Goal: Complete application form: Complete application form

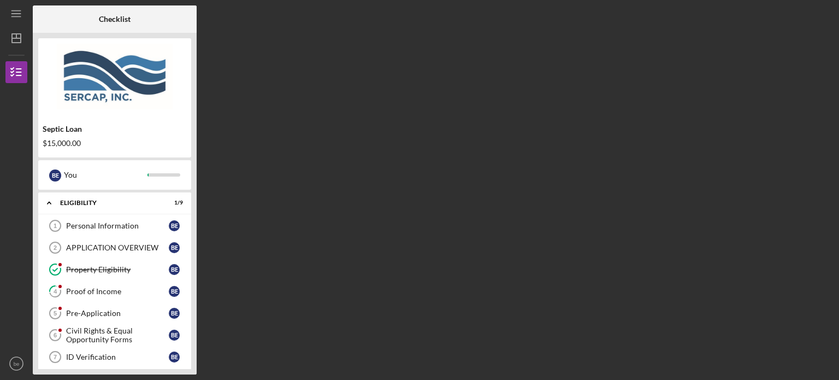
click at [143, 293] on div "Proof of Income" at bounding box center [117, 291] width 103 height 9
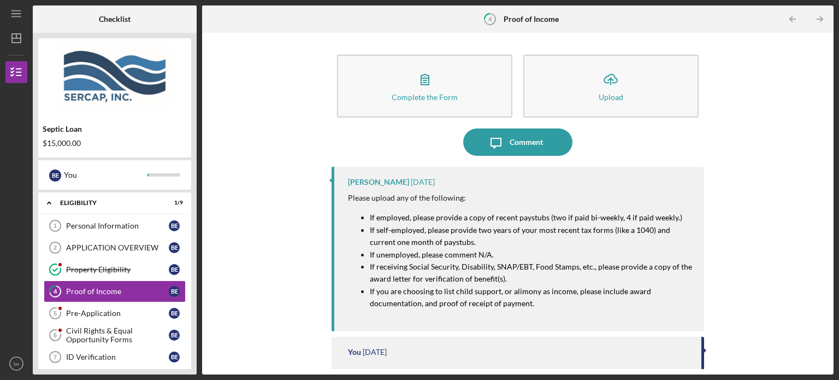
click at [828, 364] on div "Complete the Form Form Icon/Upload Upload Icon/Message Comment [PERSON_NAME] [D…" at bounding box center [517, 203] width 631 height 341
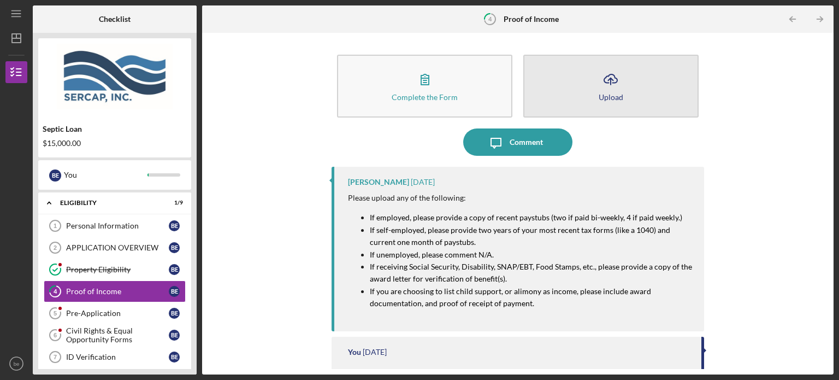
click at [553, 93] on button "Icon/Upload Upload" at bounding box center [610, 86] width 175 height 63
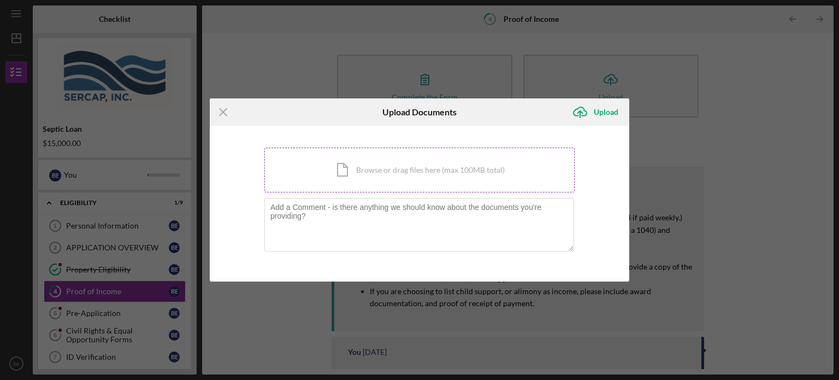
click at [467, 174] on div "Icon/Document Browse or drag files here (max 100MB total) Tap to choose files o…" at bounding box center [419, 169] width 310 height 45
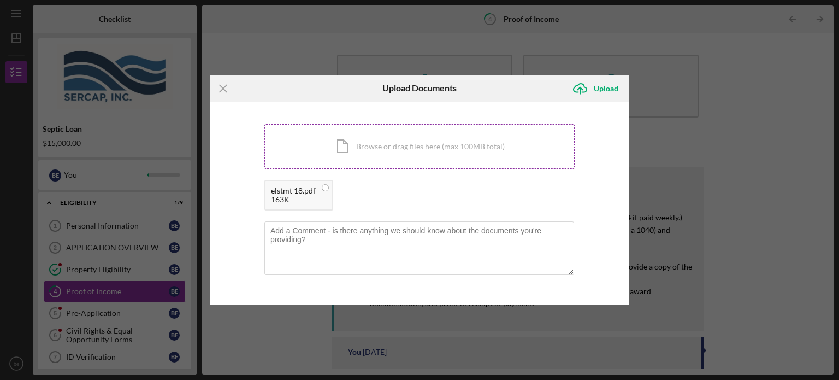
click at [444, 148] on div "Icon/Document Browse or drag files here (max 100MB total) Tap to choose files o…" at bounding box center [419, 146] width 310 height 45
click at [411, 146] on div "Icon/Document Browse or drag files here (max 100MB total) Tap to choose files o…" at bounding box center [419, 146] width 310 height 45
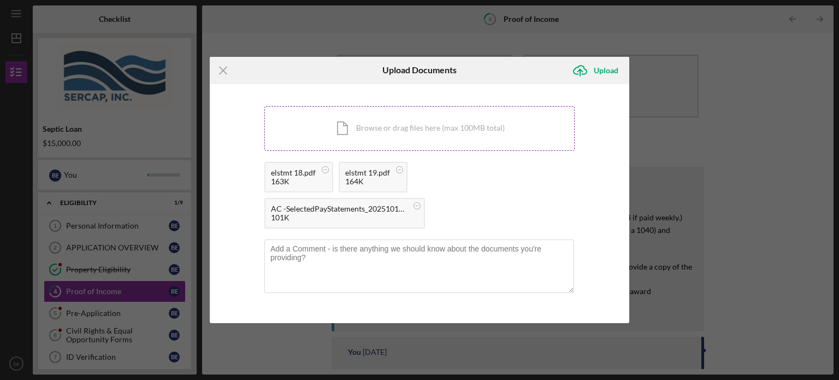
click at [465, 123] on div "Icon/Document Browse or drag files here (max 100MB total) Tap to choose files o…" at bounding box center [419, 128] width 310 height 45
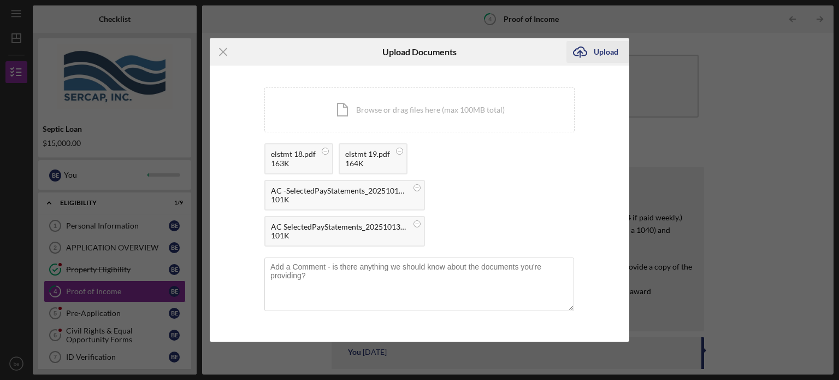
click at [592, 50] on icon "Icon/Upload" at bounding box center [579, 51] width 27 height 27
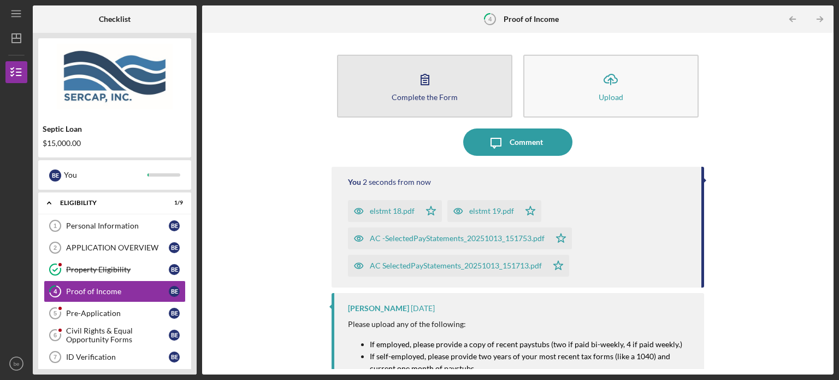
click at [440, 99] on div "Complete the Form" at bounding box center [425, 97] width 66 height 8
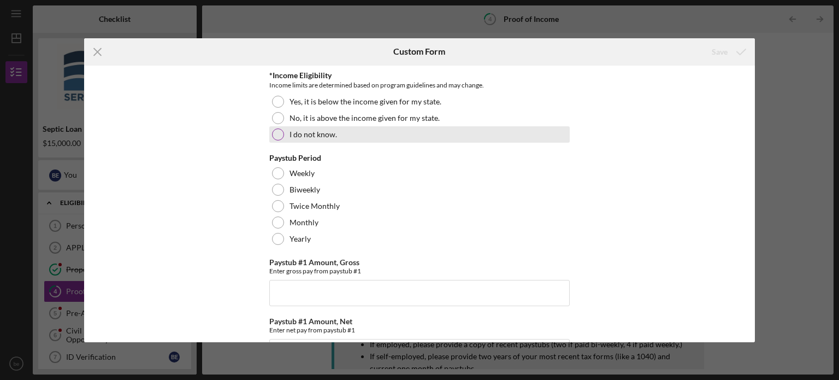
click at [280, 136] on div at bounding box center [278, 134] width 12 height 12
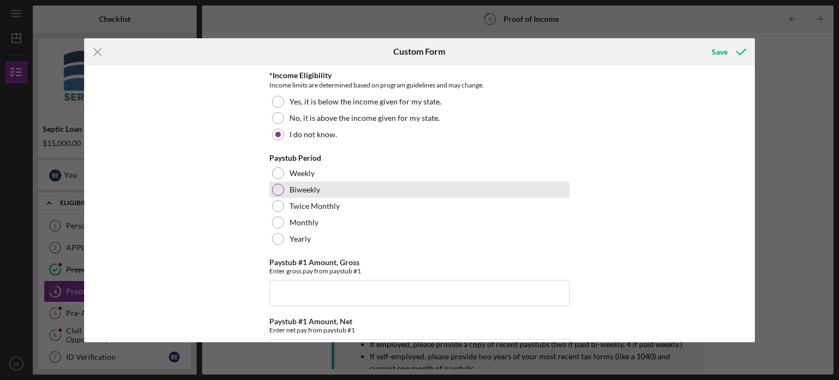
click at [277, 188] on div at bounding box center [278, 189] width 12 height 12
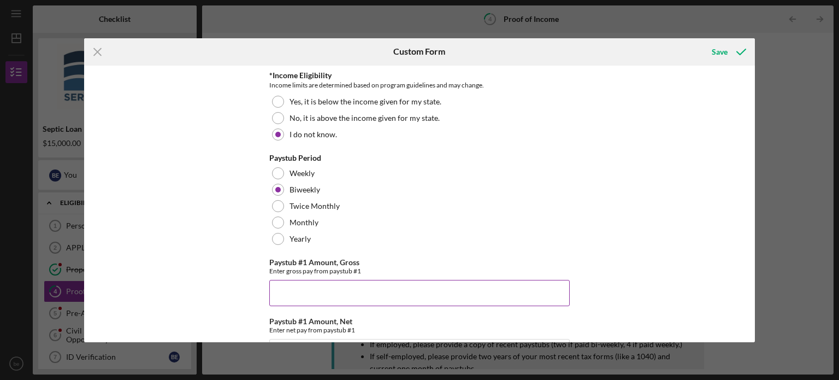
click at [361, 299] on input "Paystub #1 Amount, Gross" at bounding box center [419, 293] width 300 height 26
type input "$1,600"
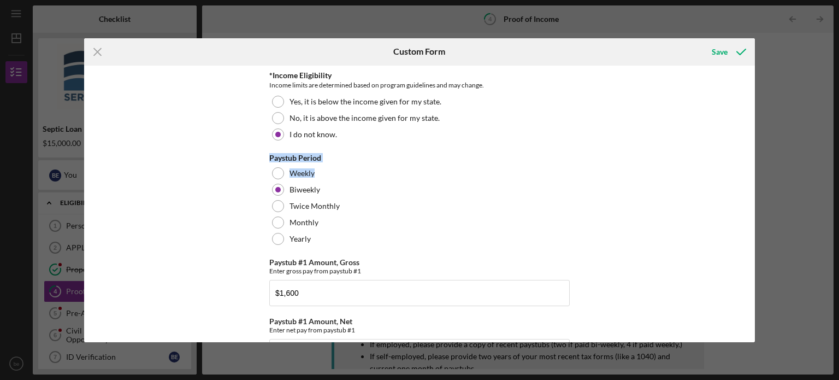
drag, startPoint x: 751, startPoint y: 132, endPoint x: 751, endPoint y: 173, distance: 41.5
click at [751, 173] on div "*Income Eligibility Income limits are determined based on program guidelines an…" at bounding box center [419, 204] width 671 height 276
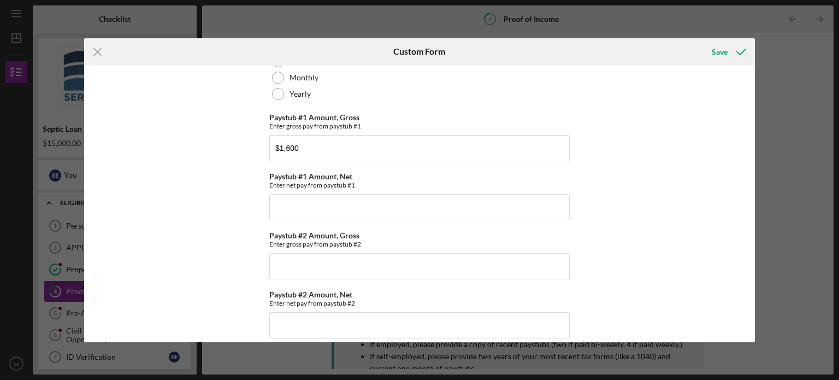
scroll to position [151, 0]
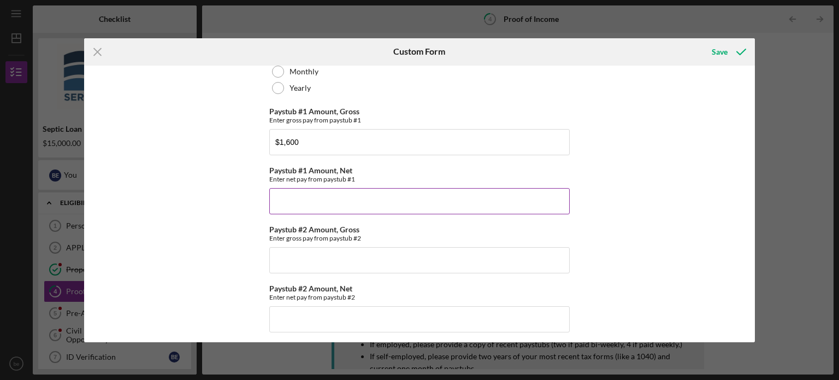
click at [454, 196] on input "Paystub #1 Amount, Net" at bounding box center [419, 201] width 300 height 26
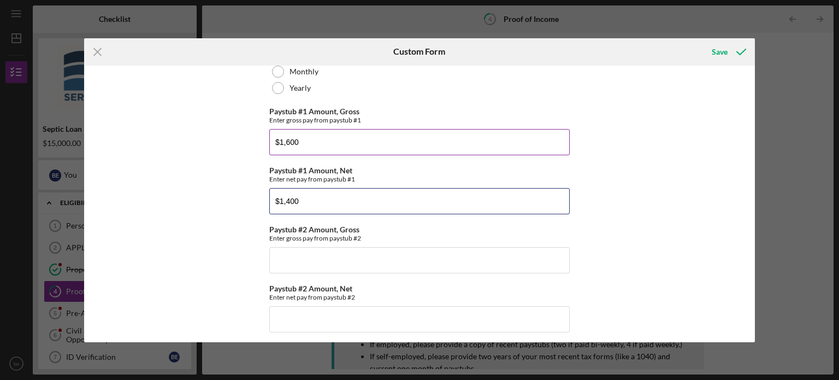
type input "$1,400"
click at [315, 144] on input "$1,600" at bounding box center [419, 142] width 300 height 26
type input "$1,900"
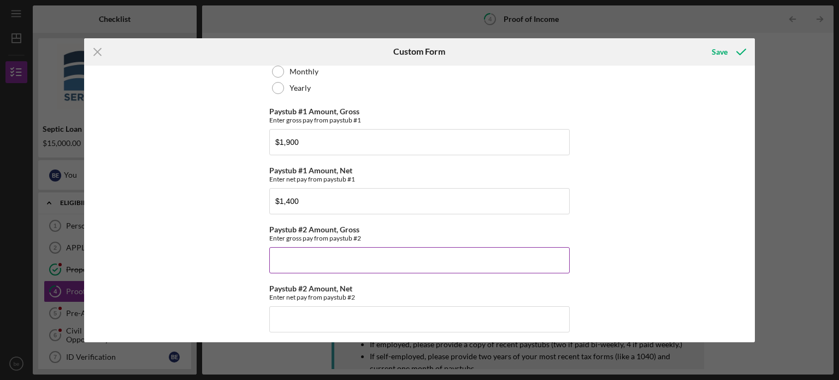
click at [311, 258] on input "Paystub #2 Amount, Gross" at bounding box center [419, 260] width 300 height 26
click at [425, 268] on input "Paystub #2 Amount, Gross" at bounding box center [419, 260] width 300 height 26
type input "$1,040"
click at [401, 316] on input "Paystub #2 Amount, Net" at bounding box center [419, 319] width 300 height 26
type input "$900"
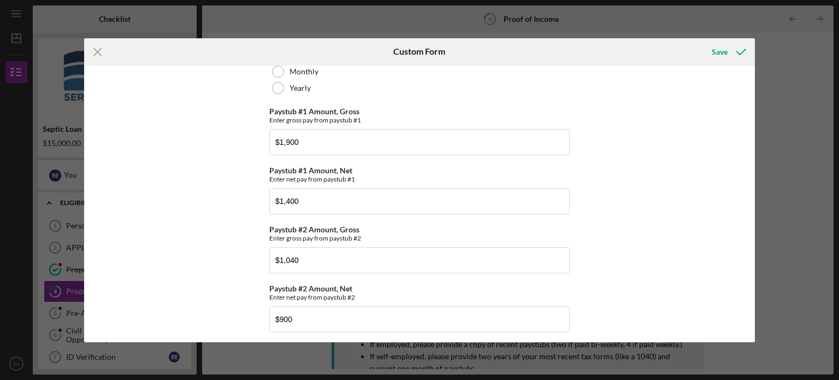
click at [750, 334] on div "*Income Eligibility Income limits are determined based on program guidelines an…" at bounding box center [419, 204] width 671 height 276
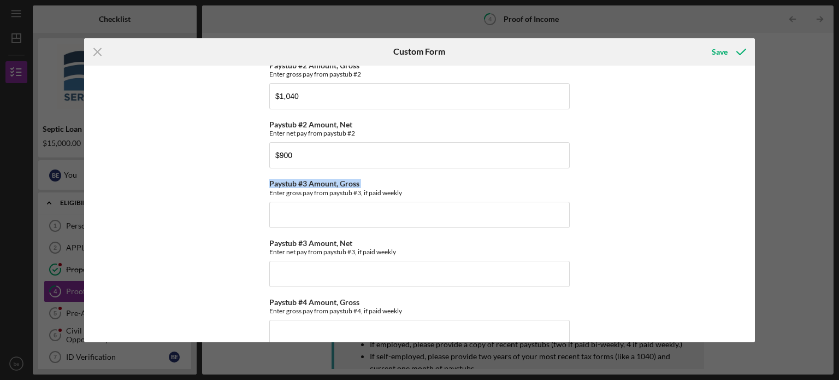
scroll to position [319, 0]
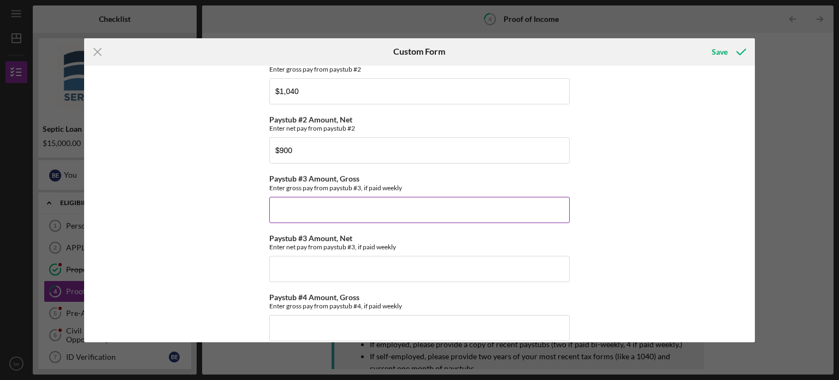
click at [381, 197] on input "Paystub #3 Amount, Gross" at bounding box center [419, 210] width 300 height 26
type input "$1,900"
click at [373, 262] on input "Paystub #3 Amount, Net" at bounding box center [419, 269] width 300 height 26
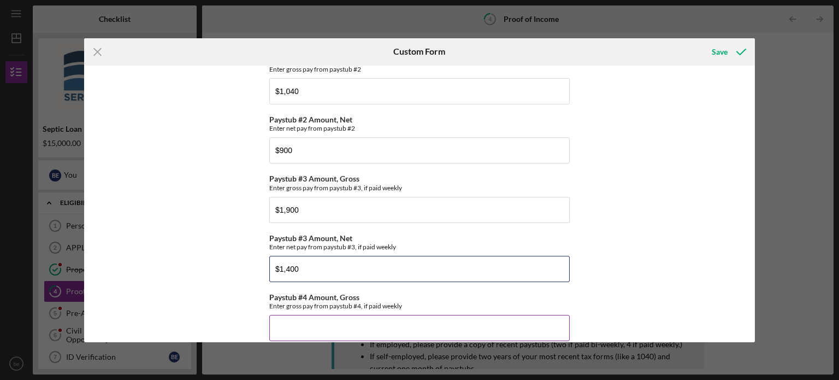
type input "$1,400"
click at [443, 331] on input "Paystub #4 Amount, Gross" at bounding box center [419, 328] width 300 height 26
type input "$1,040"
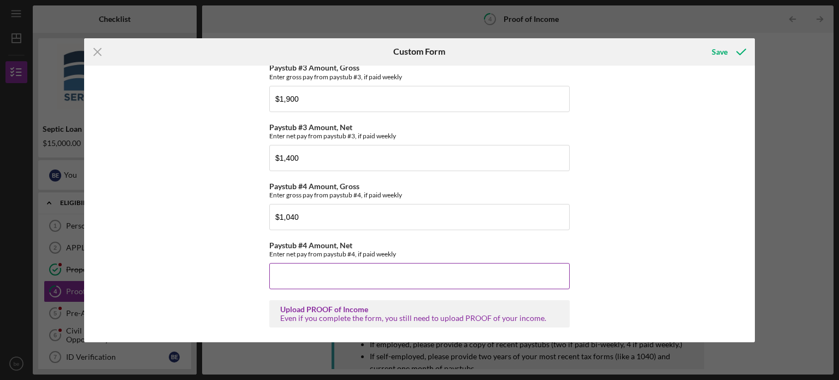
click at [452, 269] on input "Paystub #4 Amount, Net" at bounding box center [419, 276] width 300 height 26
type input "$900"
click at [714, 53] on div "Save" at bounding box center [720, 52] width 16 height 22
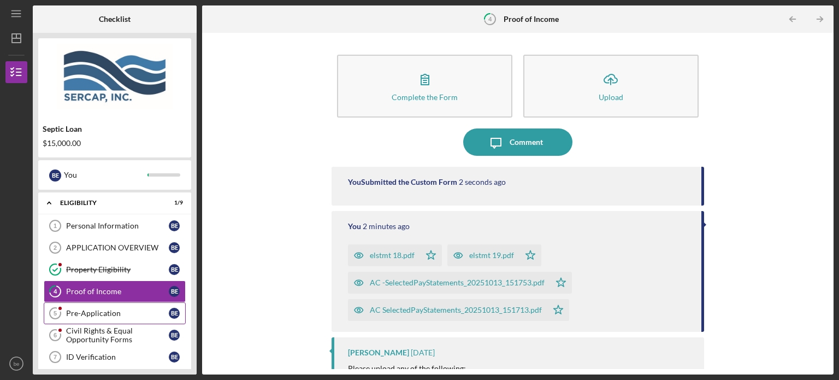
click at [102, 310] on div "Pre-Application" at bounding box center [117, 313] width 103 height 9
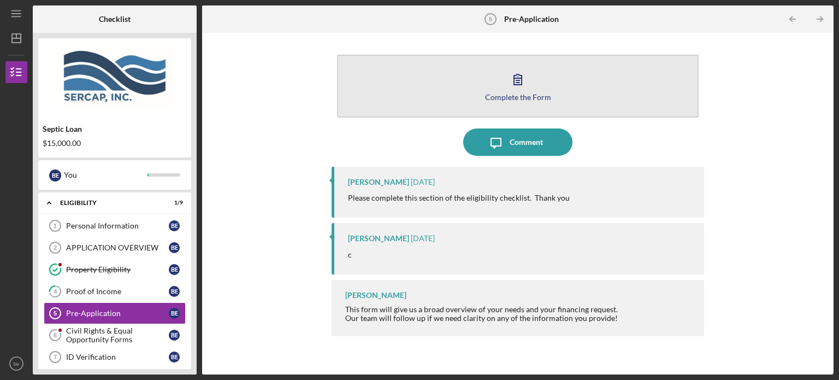
click at [509, 89] on icon "button" at bounding box center [517, 79] width 27 height 27
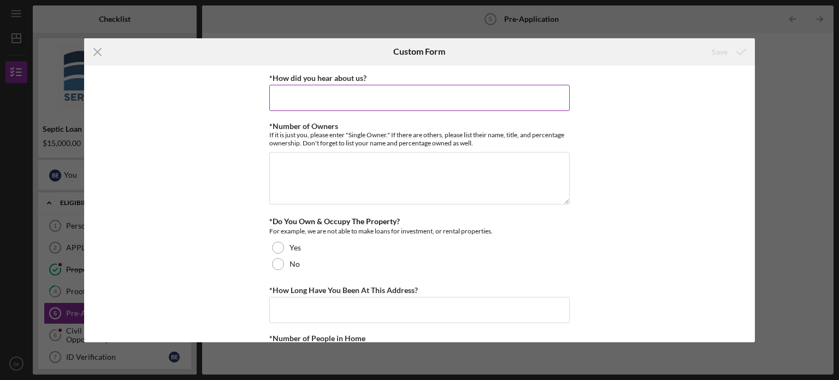
click at [432, 106] on input "*How did you hear about us?" at bounding box center [419, 98] width 300 height 26
type input "google"
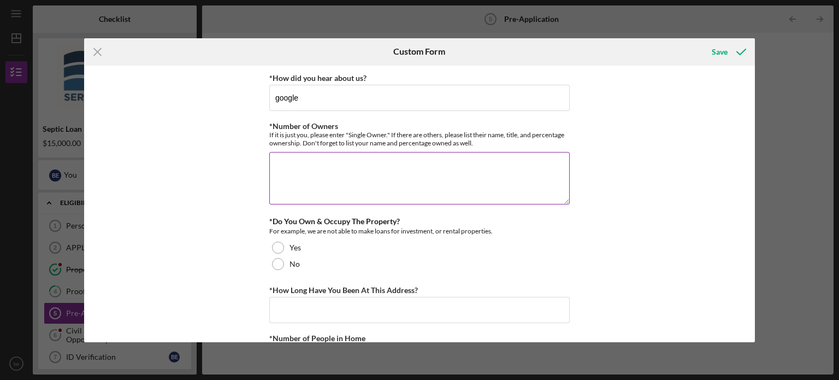
click at [419, 170] on textarea "*Number of Owners" at bounding box center [419, 178] width 300 height 52
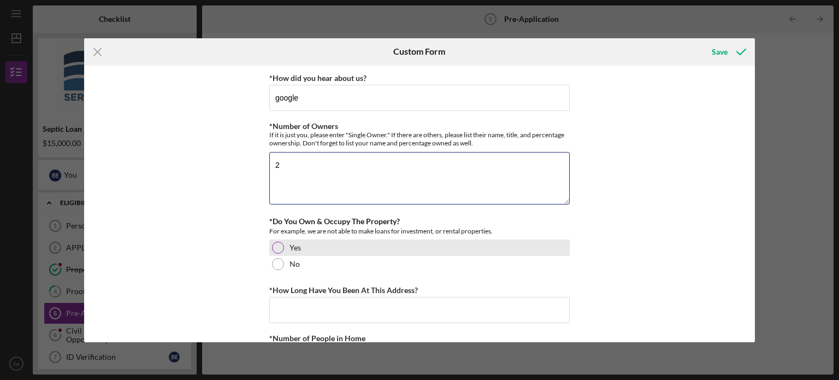
type textarea "2"
click at [275, 244] on div at bounding box center [278, 247] width 12 height 12
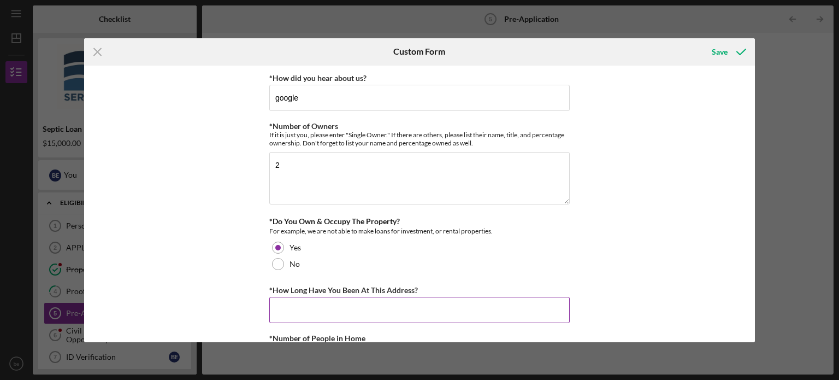
click at [317, 312] on input "*How Long Have You Been At This Address?" at bounding box center [419, 310] width 300 height 26
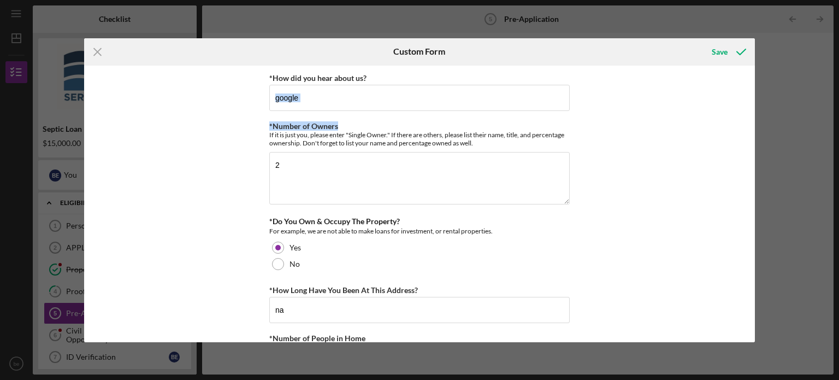
drag, startPoint x: 751, startPoint y: 91, endPoint x: 752, endPoint y: 124, distance: 32.8
click at [752, 124] on div "*How did you hear about us? google *Number of Owners If it is just you, please …" at bounding box center [419, 204] width 671 height 276
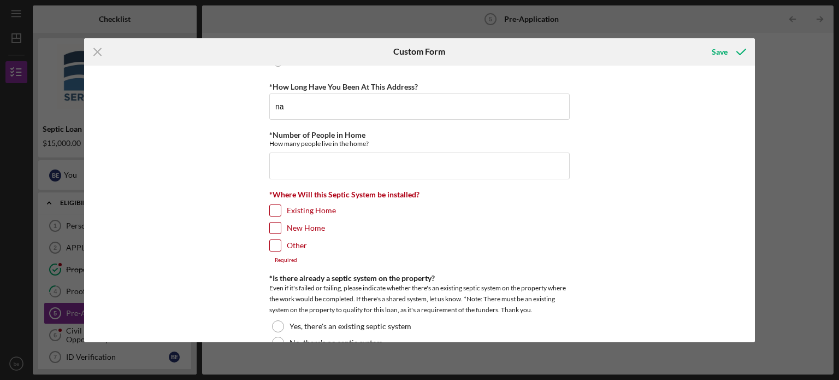
scroll to position [207, 0]
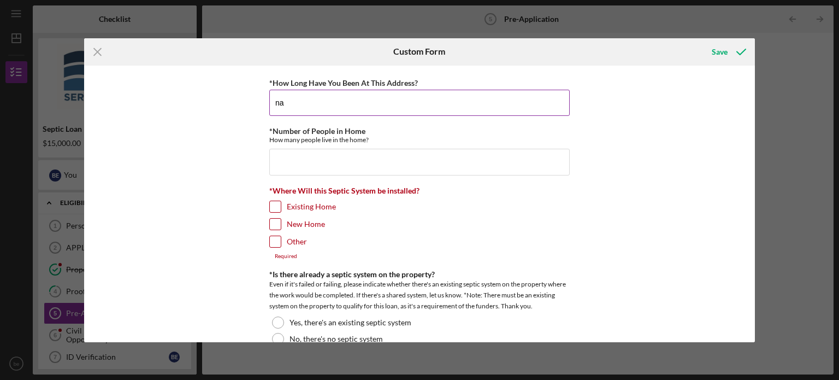
click at [460, 105] on input "na" at bounding box center [419, 103] width 300 height 26
type input "n"
type input "need well to live there, raw land"
click at [432, 155] on input "*Number of People in Home" at bounding box center [419, 162] width 300 height 26
type input "4"
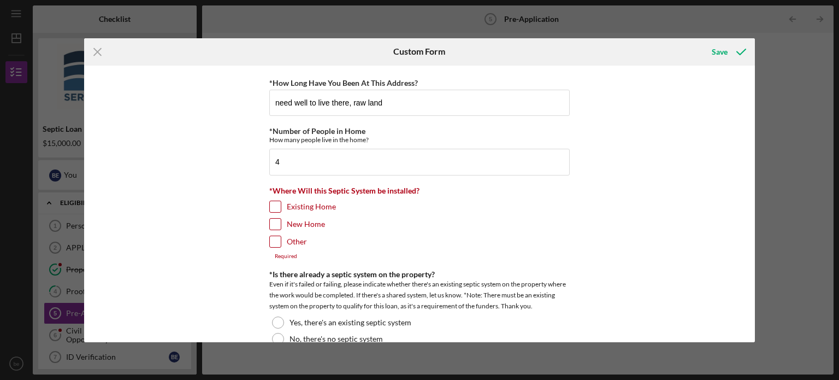
click at [270, 221] on input "New Home" at bounding box center [275, 223] width 11 height 11
checkbox input "true"
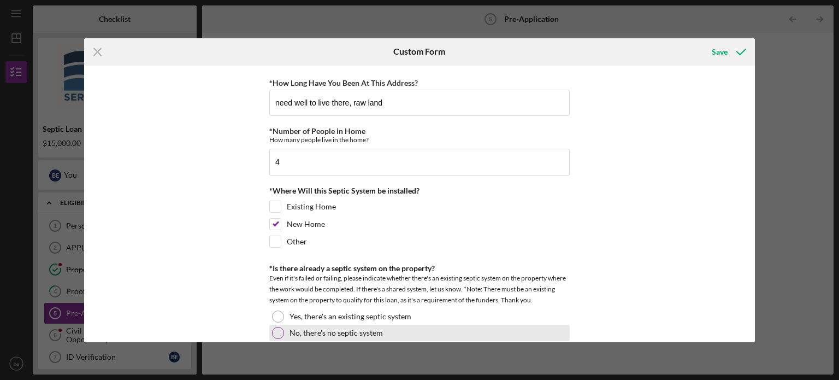
click at [277, 327] on div at bounding box center [278, 333] width 12 height 12
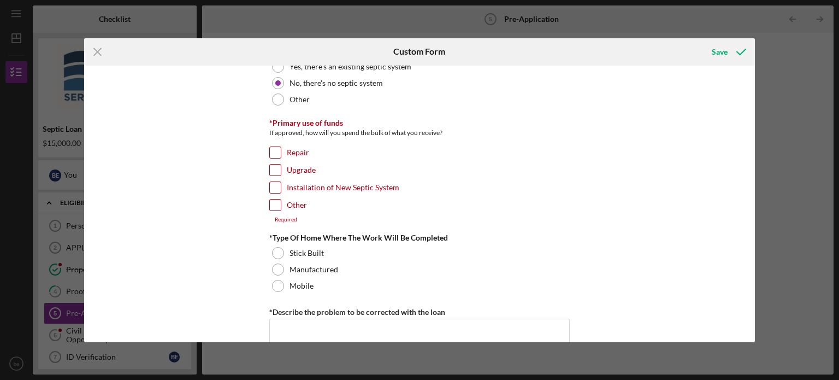
scroll to position [462, 0]
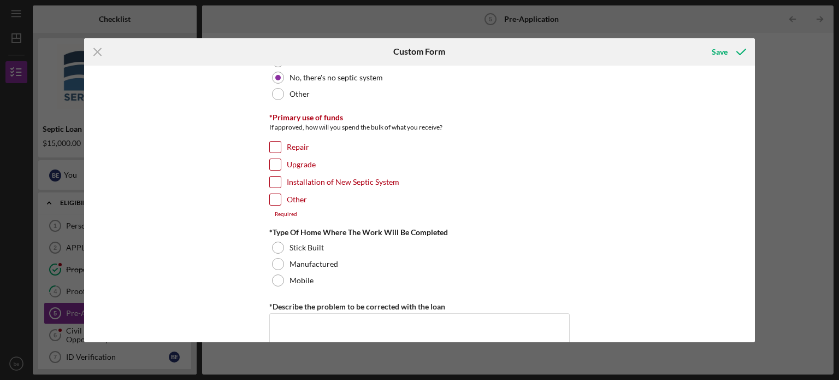
click at [273, 179] on input "Installation of New Septic System" at bounding box center [275, 181] width 11 height 11
checkbox input "true"
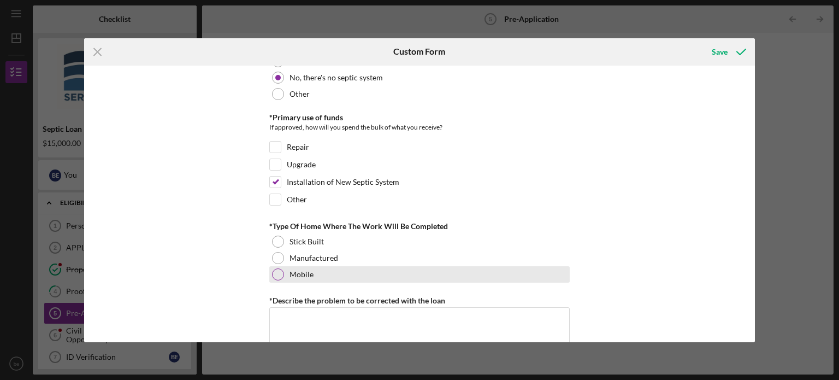
click at [279, 272] on div at bounding box center [278, 274] width 12 height 12
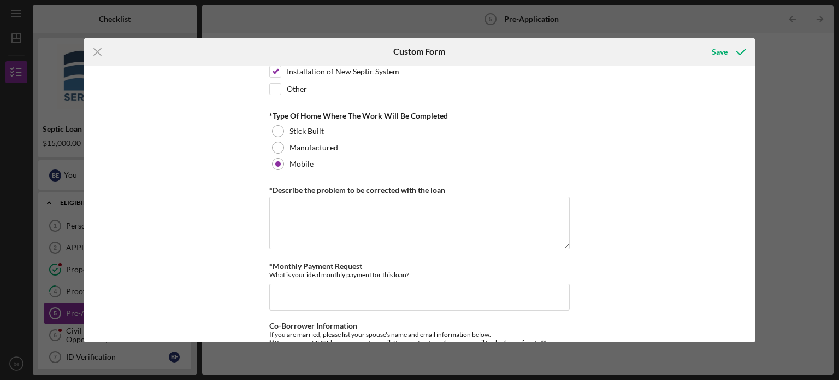
scroll to position [599, 0]
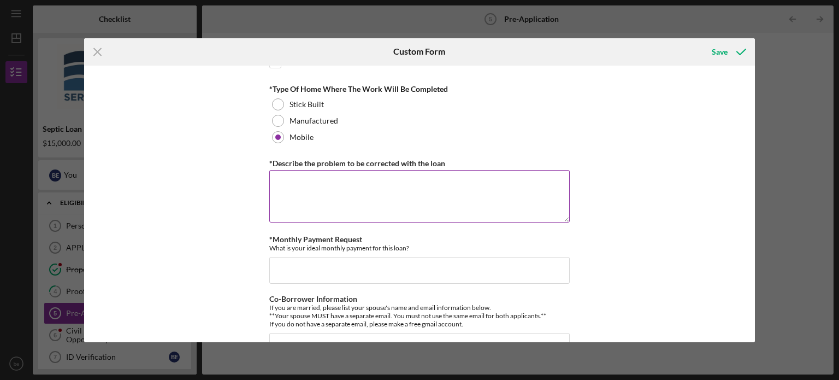
click at [472, 203] on textarea "*Describe the problem to be corrected with the loan" at bounding box center [419, 196] width 300 height 52
click at [348, 179] on textarea "I am needing well anmd septic before I can place" at bounding box center [419, 196] width 300 height 52
click at [454, 189] on textarea "I am needing well and septic before I can place" at bounding box center [419, 196] width 300 height 52
click at [490, 170] on textarea "I am needing well and septic before I can place my baniium" at bounding box center [419, 196] width 300 height 52
type textarea "I am needing well and septic before I can place my banndominium home"
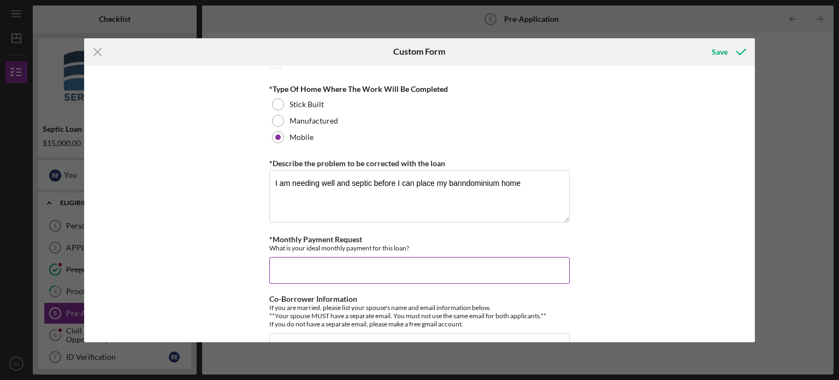
click at [466, 268] on input "*Monthly Payment Request" at bounding box center [419, 270] width 300 height 26
type input "250"
click at [749, 330] on div "*How did you hear about us? google *Number of Owners If it is just you, please …" at bounding box center [419, 204] width 671 height 276
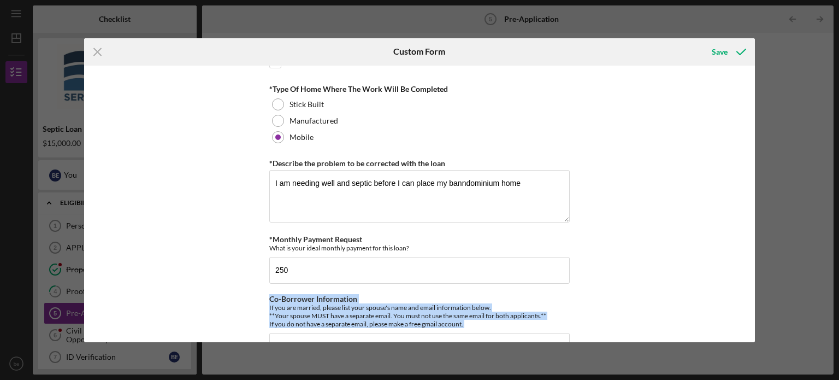
click at [749, 330] on div "*How did you hear about us? google *Number of Owners If it is just you, please …" at bounding box center [419, 204] width 671 height 276
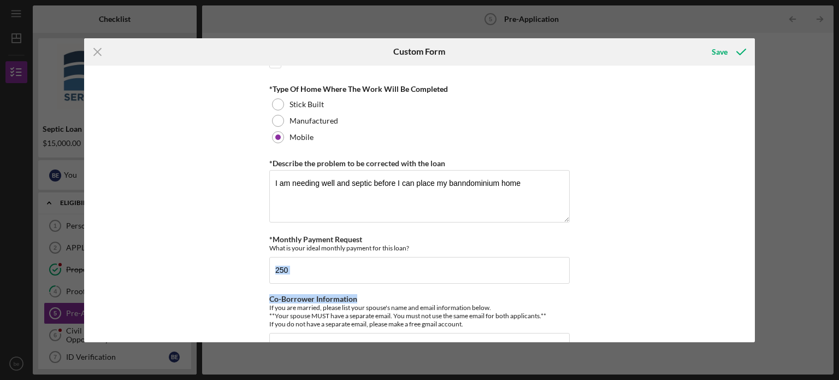
drag, startPoint x: 750, startPoint y: 244, endPoint x: 754, endPoint y: 283, distance: 40.0
click at [754, 283] on div "*How did you hear about us? google *Number of Owners If it is just you, please …" at bounding box center [419, 204] width 671 height 276
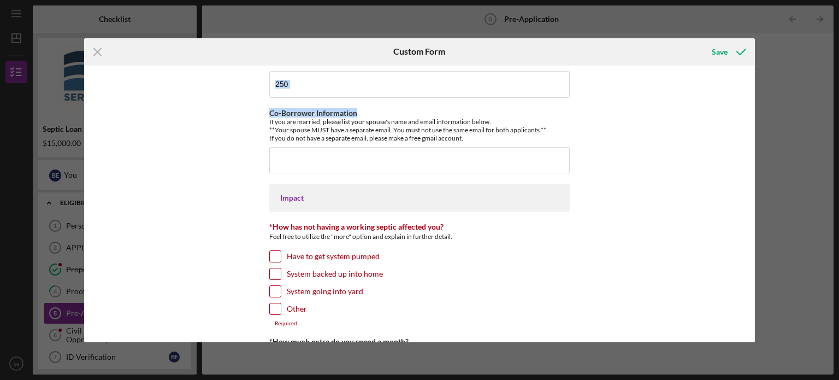
scroll to position [752, 0]
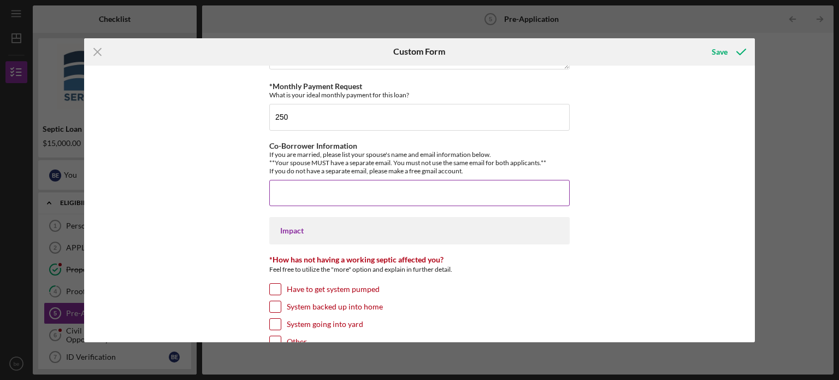
click at [413, 182] on input "Co-Borrower Information" at bounding box center [419, 193] width 300 height 26
click at [306, 189] on input "[PERSON_NAME]- sister" at bounding box center [419, 193] width 300 height 26
click at [354, 191] on input "[PERSON_NAME]- sister" at bounding box center [419, 193] width 300 height 26
type input "[PERSON_NAME]- sister- will not be residing in home"
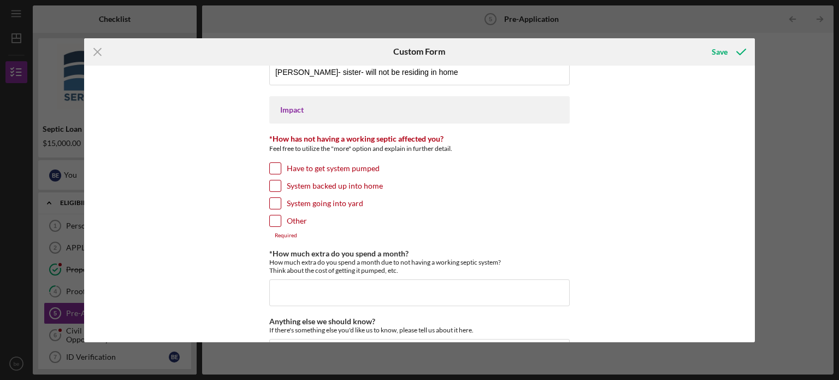
scroll to position [876, 0]
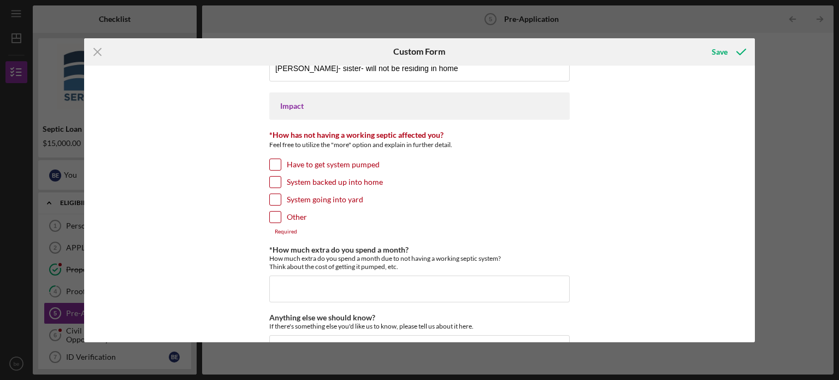
click at [277, 211] on input "Other" at bounding box center [275, 216] width 11 height 11
checkbox input "true"
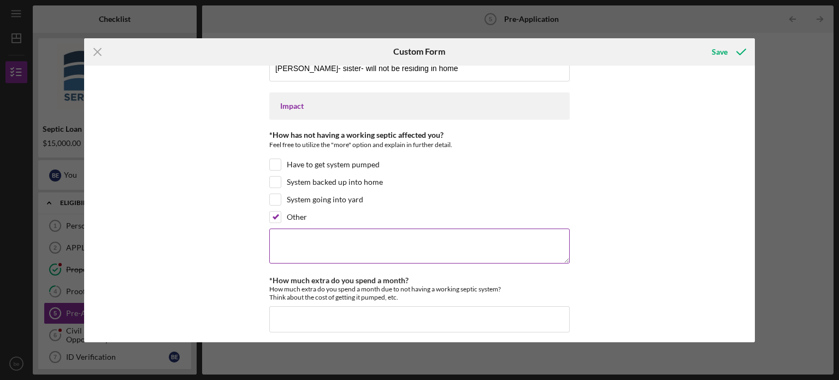
click at [289, 231] on textarea at bounding box center [419, 245] width 300 height 35
click at [374, 240] on textarea "Unable to move and build onland as I have no acces to water form my children an…" at bounding box center [419, 245] width 300 height 35
click at [455, 235] on textarea "Unable to move and build on land as I have no acces to water form my children a…" at bounding box center [419, 245] width 300 height 35
type textarea "Unable to move and build on land as I have no access to water form my children …"
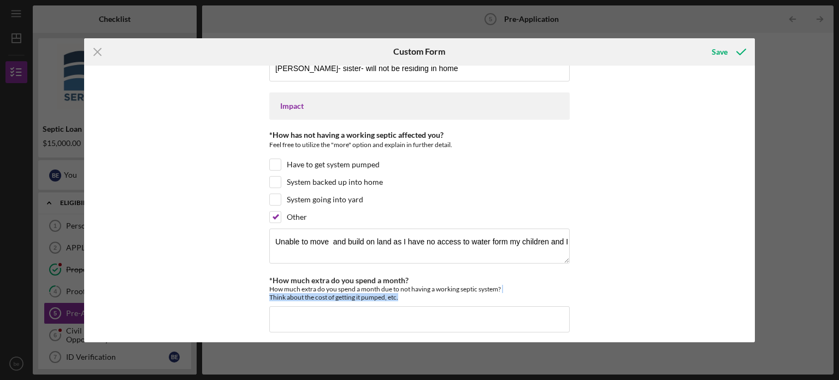
drag, startPoint x: 749, startPoint y: 283, endPoint x: 750, endPoint y: 314, distance: 30.6
click at [750, 314] on div "*How did you hear about us? google *Number of Owners If it is just you, please …" at bounding box center [419, 204] width 671 height 276
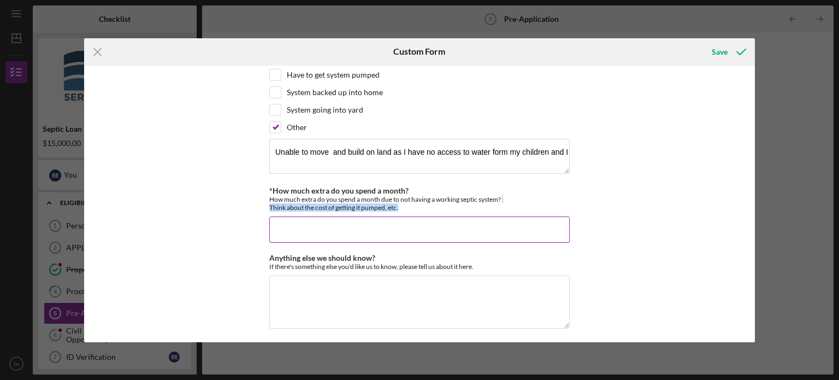
click at [462, 216] on input "*How much extra do you spend a month?" at bounding box center [419, 229] width 300 height 26
type input "s"
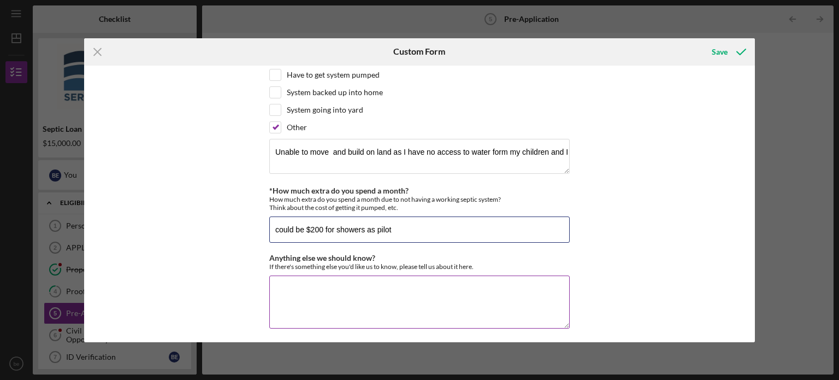
type input "could be $200 for showers as pilot"
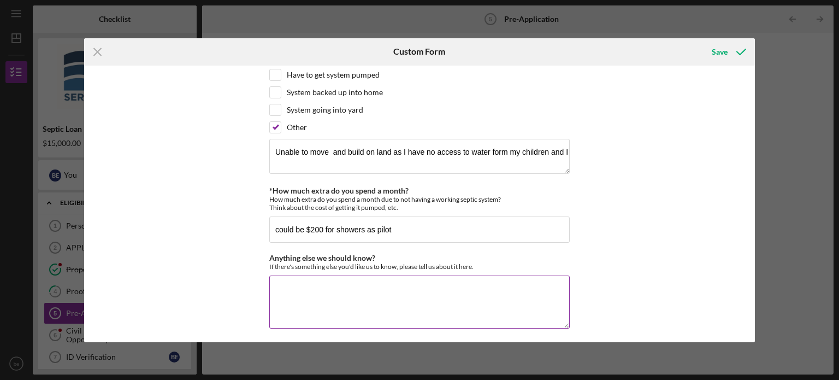
click at [440, 288] on textarea "Anything else we should know?" at bounding box center [419, 301] width 300 height 52
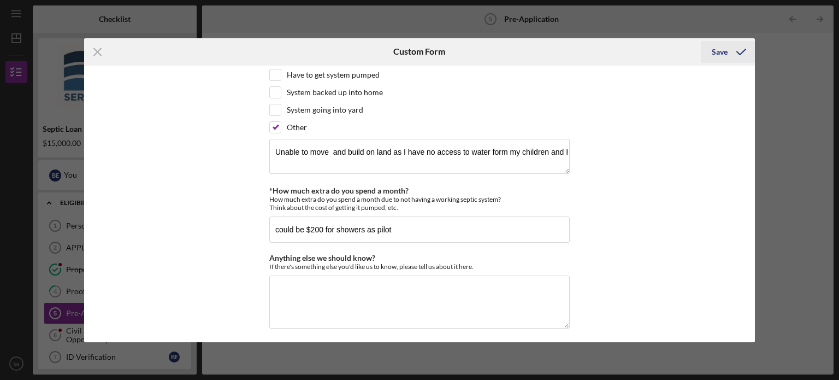
click at [724, 52] on div "Save" at bounding box center [720, 52] width 16 height 22
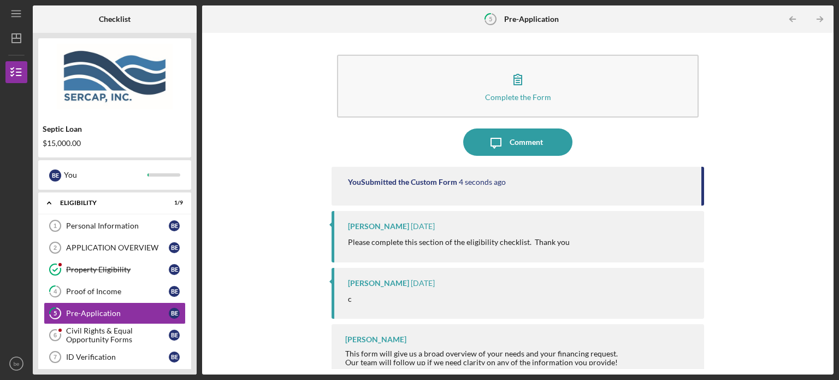
drag, startPoint x: 828, startPoint y: 186, endPoint x: 827, endPoint y: 227, distance: 41.0
click at [827, 227] on div "Complete the Form Form Icon/Message Comment You Submitted the Custom Form 4 sec…" at bounding box center [517, 203] width 631 height 341
click at [76, 339] on div "Civil Rights & Equal Opportunity Forms" at bounding box center [117, 334] width 103 height 17
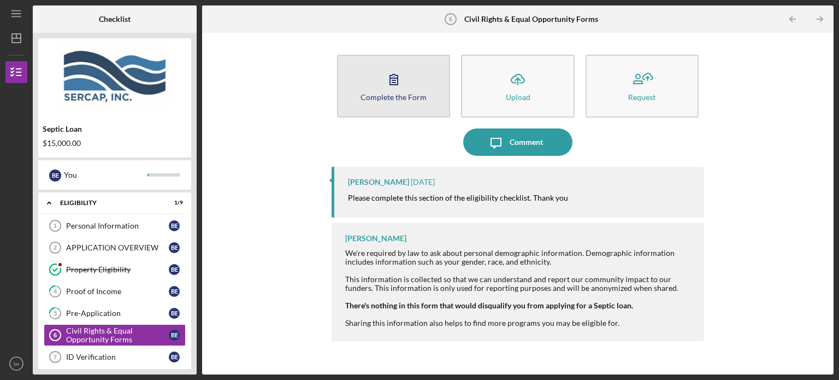
click at [391, 88] on icon "button" at bounding box center [393, 79] width 27 height 27
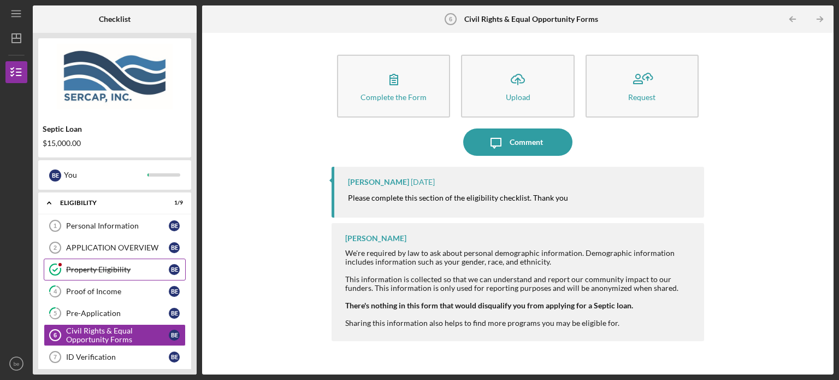
click at [125, 265] on div "Property Eligibility" at bounding box center [117, 269] width 103 height 9
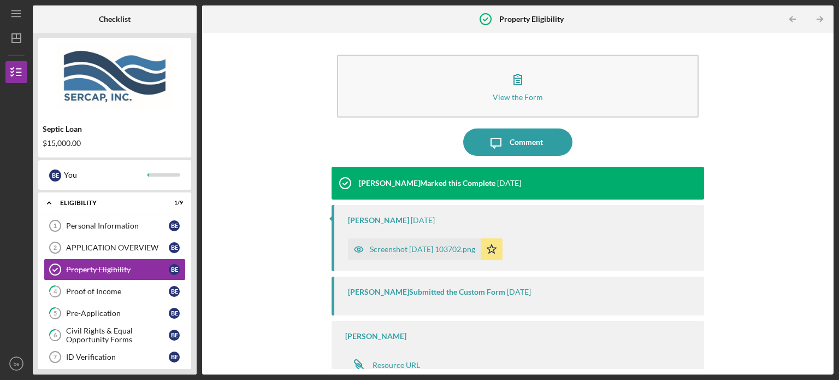
click at [498, 246] on icon "Icon/Star" at bounding box center [492, 249] width 22 height 22
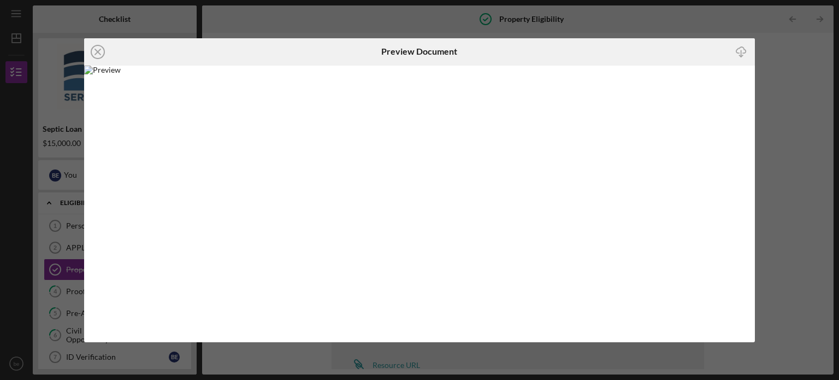
click at [772, 189] on div "Icon/Close Preview Document Icon/Download" at bounding box center [419, 190] width 839 height 380
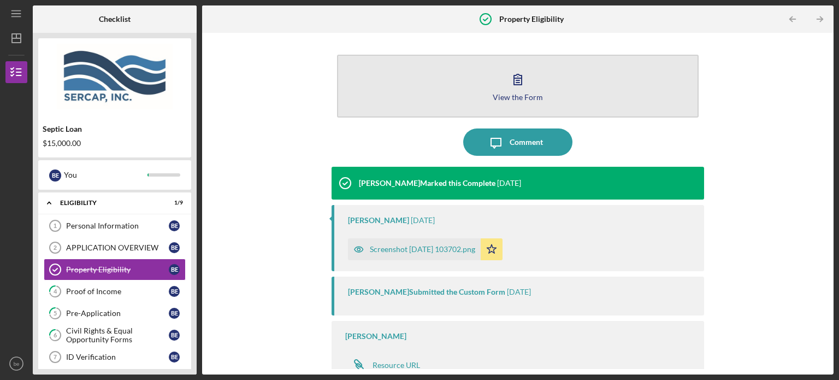
click at [526, 101] on button "View the Form Form" at bounding box center [517, 86] width 361 height 63
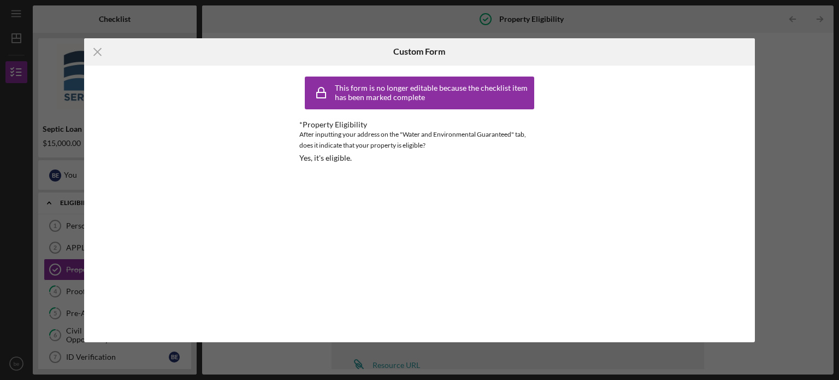
click at [784, 220] on div "Icon/Menu Close Custom Form This form is no longer editable because the checkli…" at bounding box center [419, 190] width 839 height 380
click at [94, 48] on line at bounding box center [97, 51] width 7 height 7
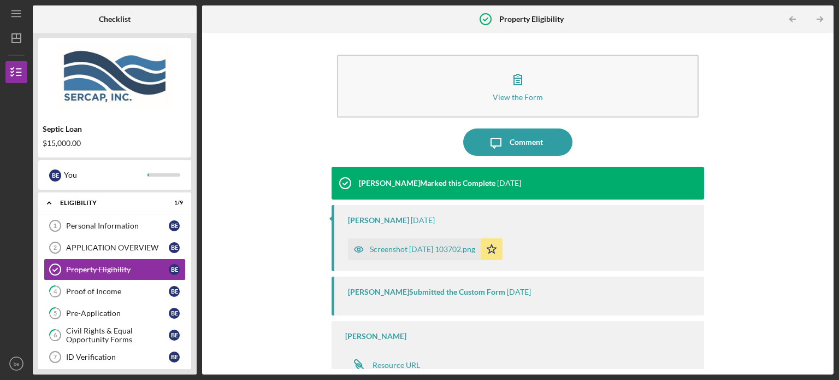
drag, startPoint x: 829, startPoint y: 184, endPoint x: 821, endPoint y: 240, distance: 56.2
click at [821, 240] on div "View the Form Form Icon/Message Comment [PERSON_NAME] Marked this Complete [DAT…" at bounding box center [517, 203] width 631 height 341
click at [511, 136] on div "Comment" at bounding box center [525, 141] width 33 height 27
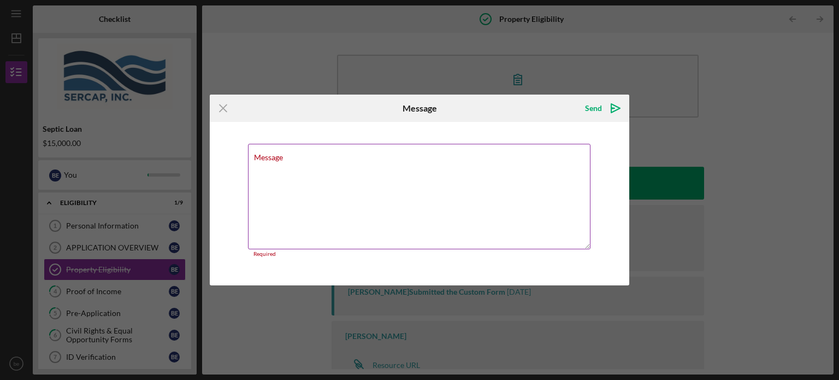
click at [481, 157] on div "Message Required" at bounding box center [419, 201] width 343 height 114
click at [435, 174] on textarea "Message" at bounding box center [419, 196] width 342 height 105
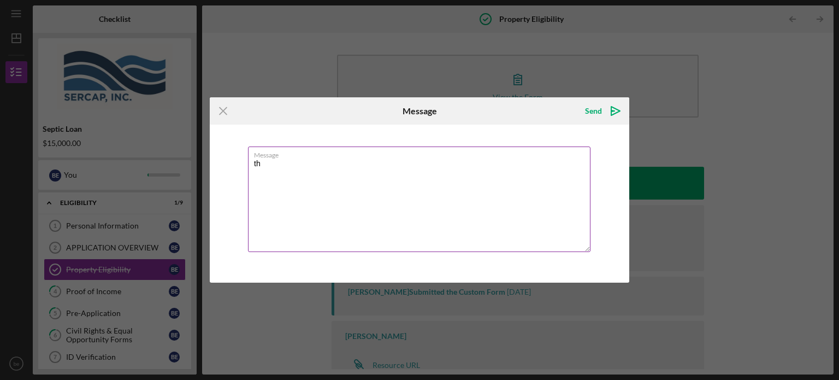
type textarea "t"
click at [299, 176] on textarea "The address listed is my mailing address. The well/ septic would be need at [ST…" at bounding box center [419, 198] width 342 height 105
type textarea "The address listed is my mailing address. The well/ septic would be need at [ST…"
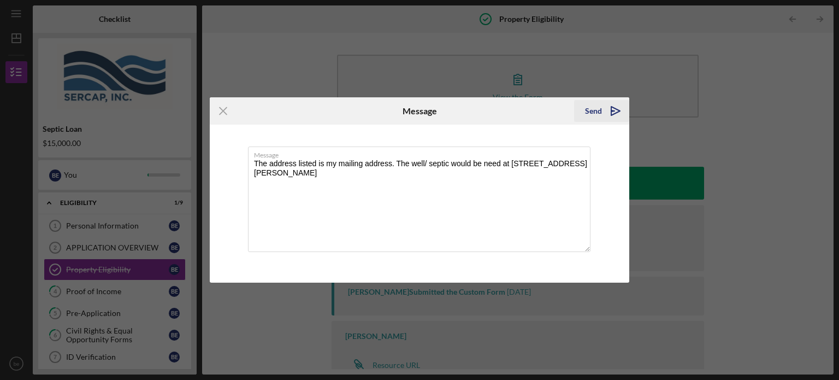
click at [592, 110] on div "Send" at bounding box center [593, 111] width 17 height 22
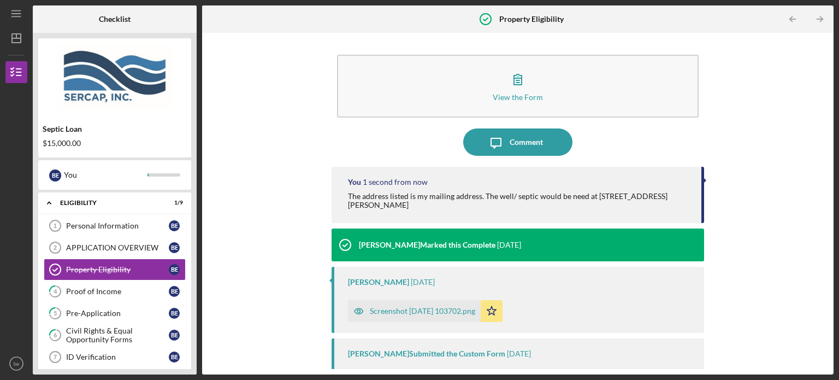
scroll to position [69, 0]
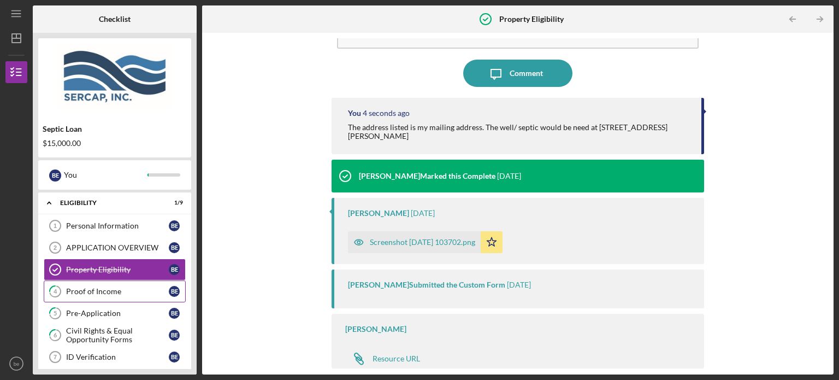
click at [117, 288] on div "Proof of Income" at bounding box center [117, 291] width 103 height 9
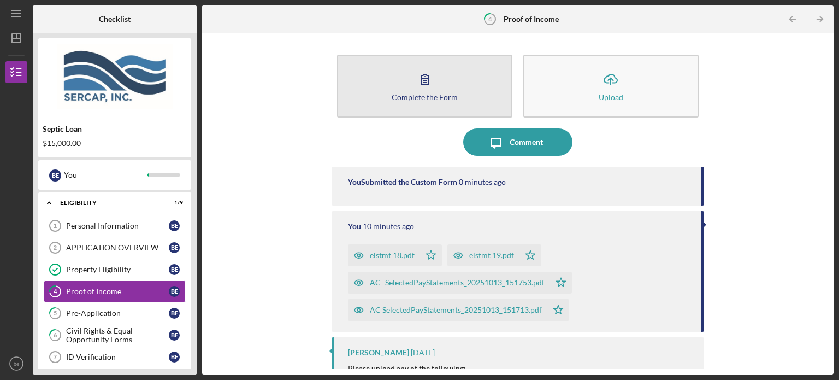
click at [431, 102] on button "Complete the Form Form" at bounding box center [424, 86] width 175 height 63
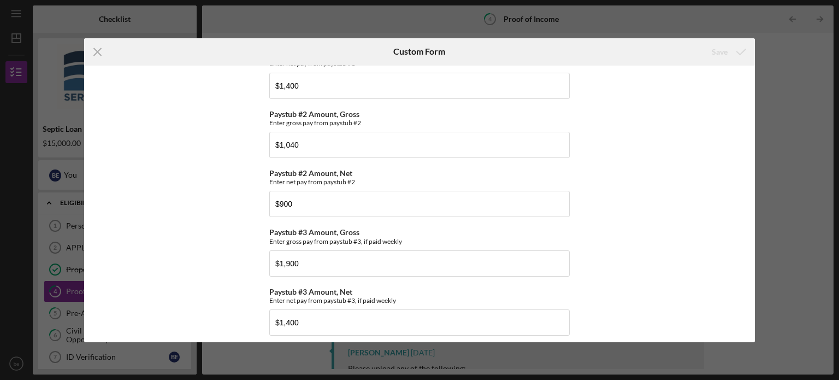
scroll to position [430, 0]
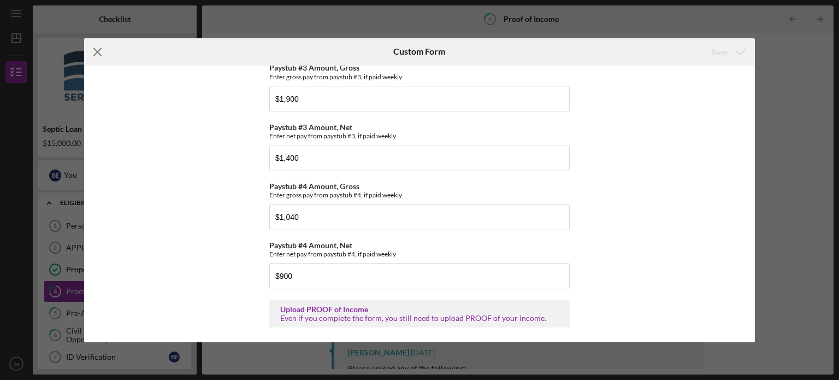
click at [96, 54] on icon "Icon/Menu Close" at bounding box center [97, 51] width 27 height 27
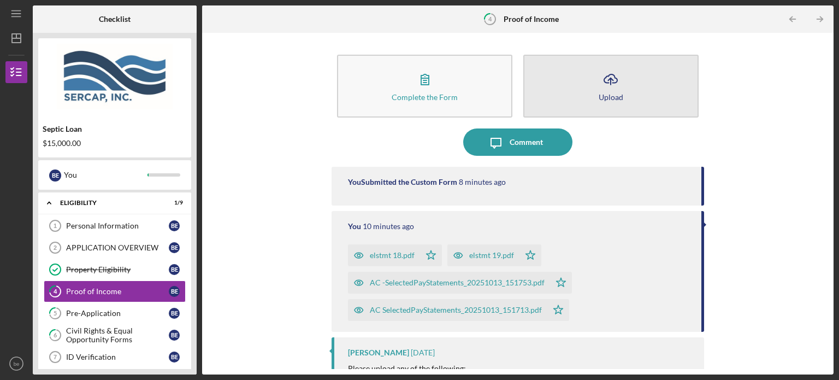
click at [580, 82] on button "Icon/Upload Upload" at bounding box center [610, 86] width 175 height 63
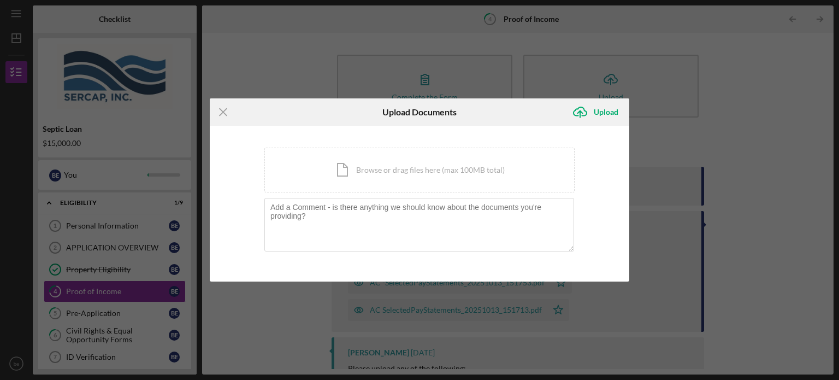
click at [681, 123] on div "Icon/Menu Close Upload Documents Icon/Upload Upload You're uploading documents …" at bounding box center [419, 190] width 839 height 380
click at [221, 111] on icon "Icon/Menu Close" at bounding box center [223, 111] width 27 height 27
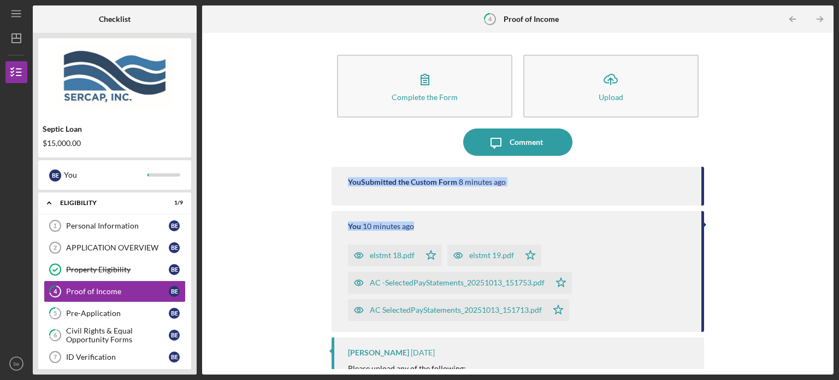
drag, startPoint x: 823, startPoint y: 152, endPoint x: 831, endPoint y: 221, distance: 69.7
click at [831, 223] on div "Complete the Form Form Icon/Upload Upload Icon/Message Comment You Submitted th…" at bounding box center [517, 203] width 631 height 341
click at [731, 177] on div "Complete the Form Form Icon/Upload Upload Icon/Message Comment You Submitted th…" at bounding box center [518, 203] width 620 height 330
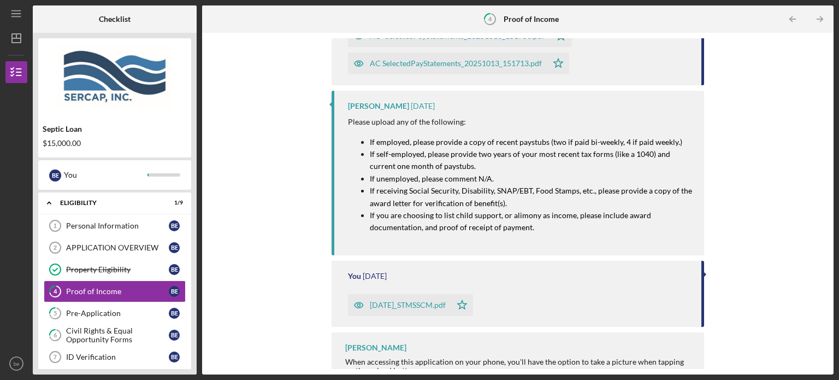
scroll to position [264, 0]
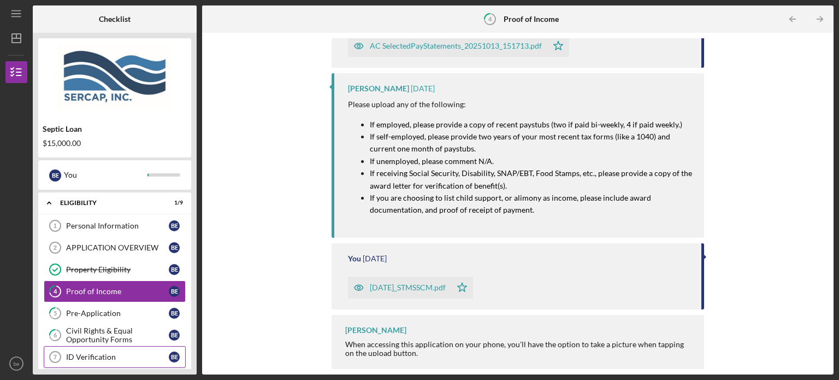
click at [138, 360] on link "ID Verification 7 ID Verification b e" at bounding box center [115, 357] width 142 height 22
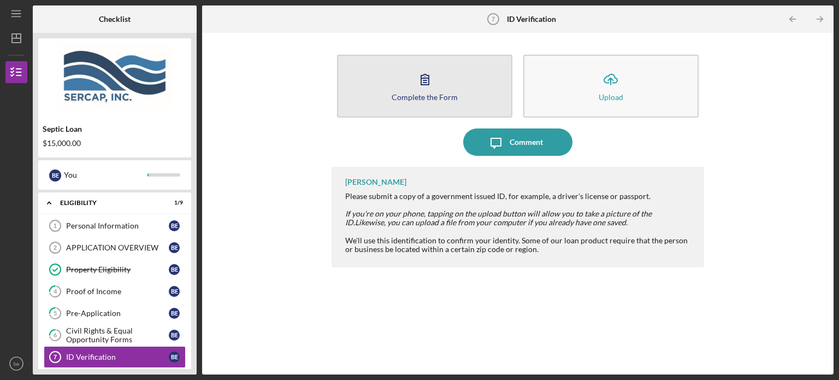
click at [430, 100] on div "Complete the Form" at bounding box center [425, 97] width 66 height 8
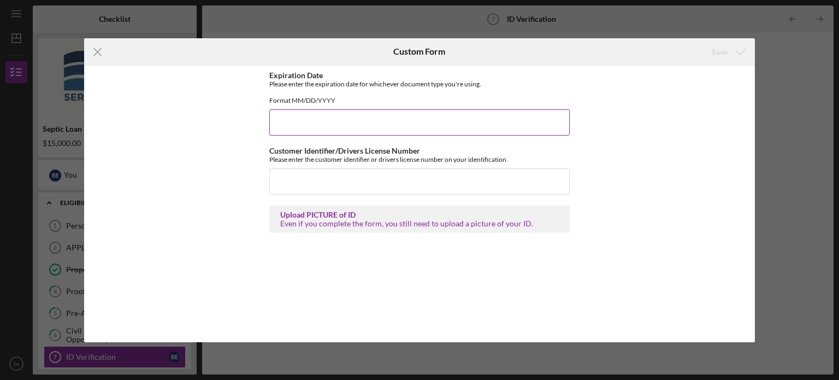
click at [449, 125] on input "Expiration Date" at bounding box center [419, 122] width 300 height 26
click at [428, 127] on input "Expiration Date" at bounding box center [419, 122] width 300 height 26
type input "08261981"
click at [424, 175] on div "Customer Identifier/Drivers License Number Please enter the customer identifier…" at bounding box center [419, 170] width 300 height 48
click at [426, 183] on input "Customer Identifier/Drivers License Number" at bounding box center [419, 181] width 300 height 26
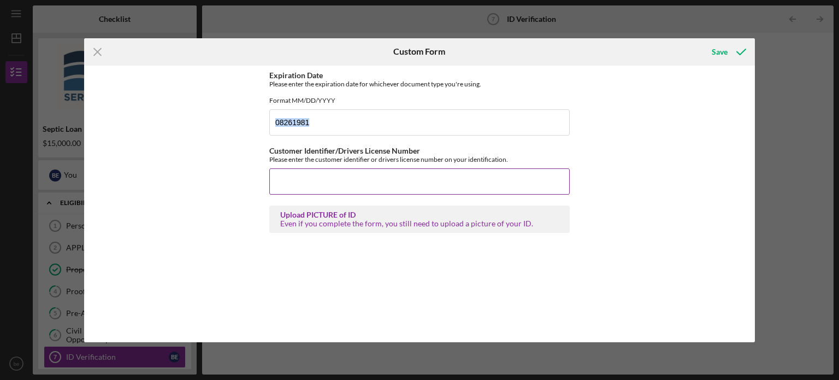
drag, startPoint x: 707, startPoint y: 132, endPoint x: 408, endPoint y: 177, distance: 302.0
click at [408, 177] on div "Expiration Date Please enter the expiration date for whichever document type yo…" at bounding box center [419, 204] width 671 height 276
drag, startPoint x: 408, startPoint y: 177, endPoint x: 409, endPoint y: 186, distance: 9.3
click at [409, 186] on input "Customer Identifier/Drivers License Number" at bounding box center [419, 181] width 300 height 26
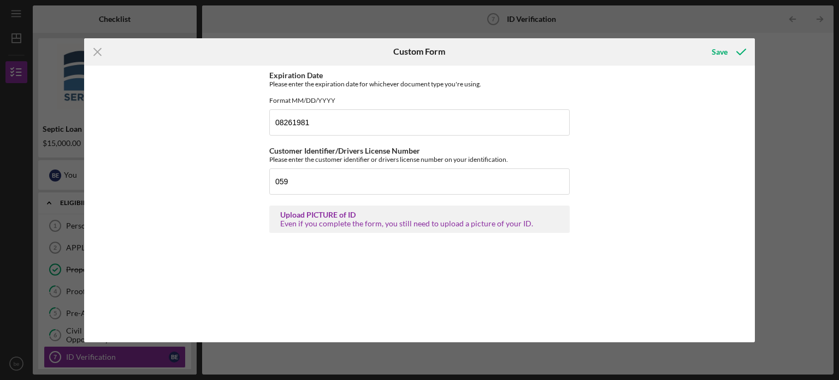
click at [678, 184] on div "Expiration Date Please enter the expiration date for whichever document type yo…" at bounding box center [419, 204] width 671 height 276
click at [491, 188] on input "059" at bounding box center [419, 181] width 300 height 26
type input "059868448"
click at [684, 325] on div "Expiration Date Please enter the expiration date for whichever document type yo…" at bounding box center [419, 204] width 671 height 276
click at [723, 50] on div "Save" at bounding box center [720, 52] width 16 height 22
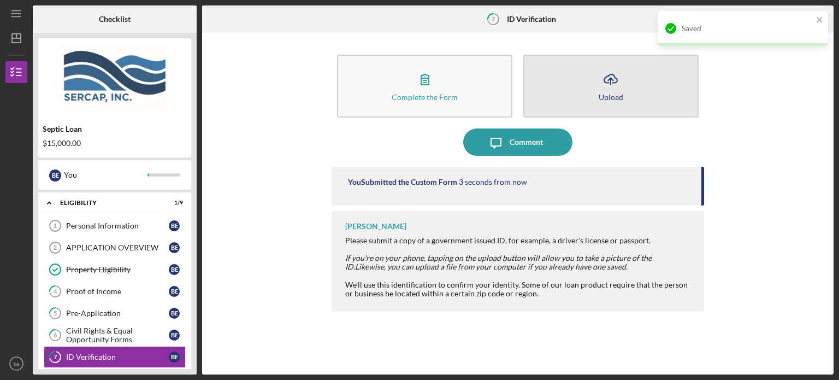
click at [611, 91] on button "Icon/Upload Upload" at bounding box center [610, 86] width 175 height 63
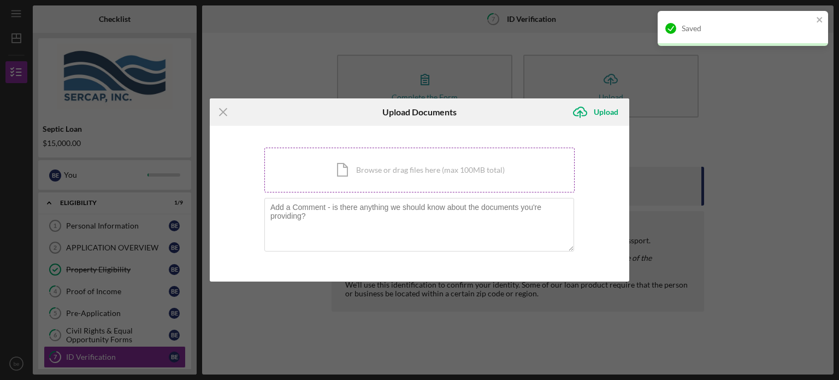
click at [438, 165] on div "Icon/Document Browse or drag files here (max 100MB total) Tap to choose files o…" at bounding box center [419, 169] width 310 height 45
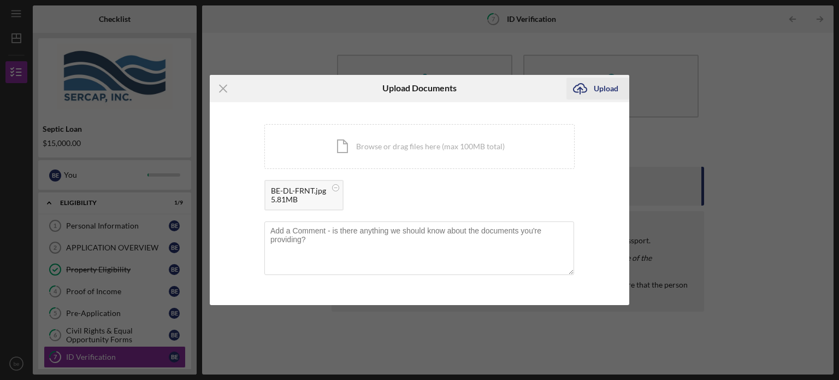
click at [614, 88] on div "Upload" at bounding box center [606, 89] width 25 height 22
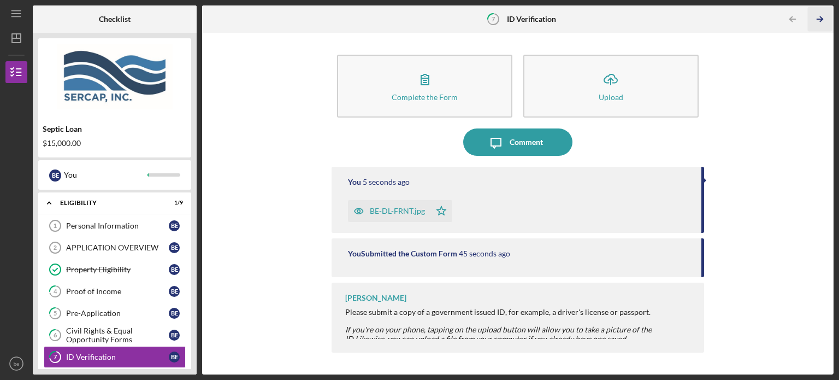
click at [825, 18] on icon "Icon/Table Pagination Arrow" at bounding box center [819, 19] width 25 height 25
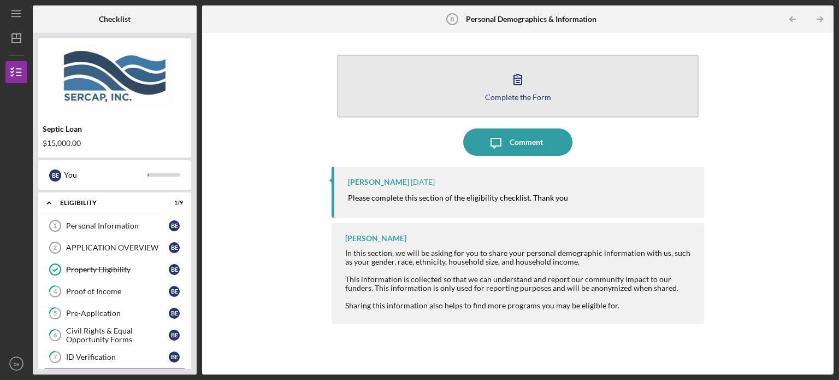
click at [558, 78] on button "Complete the Form Form" at bounding box center [517, 86] width 361 height 63
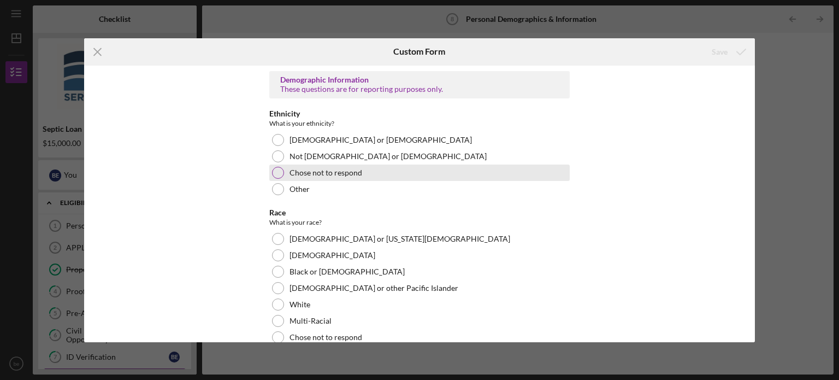
click at [276, 174] on div at bounding box center [278, 173] width 12 height 12
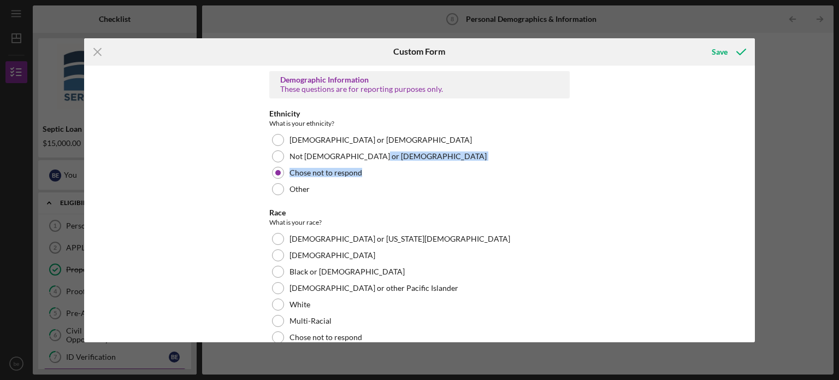
drag, startPoint x: 749, startPoint y: 163, endPoint x: 750, endPoint y: 170, distance: 7.2
click at [750, 170] on div "Demographic Information These questions are for reporting purposes only. Ethnic…" at bounding box center [419, 204] width 671 height 276
click at [720, 163] on div "Demographic Information These questions are for reporting purposes only. Ethnic…" at bounding box center [419, 204] width 671 height 276
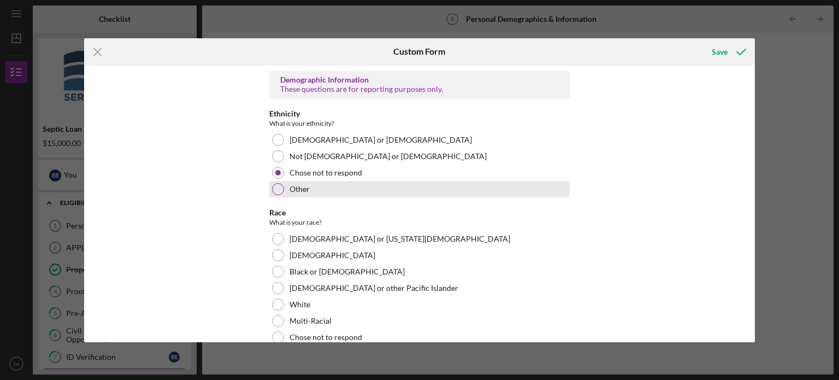
click at [276, 186] on div at bounding box center [278, 189] width 12 height 12
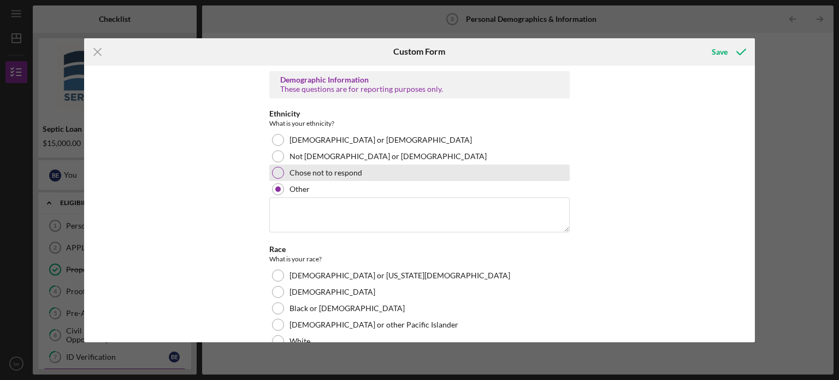
click at [278, 171] on div at bounding box center [278, 173] width 12 height 12
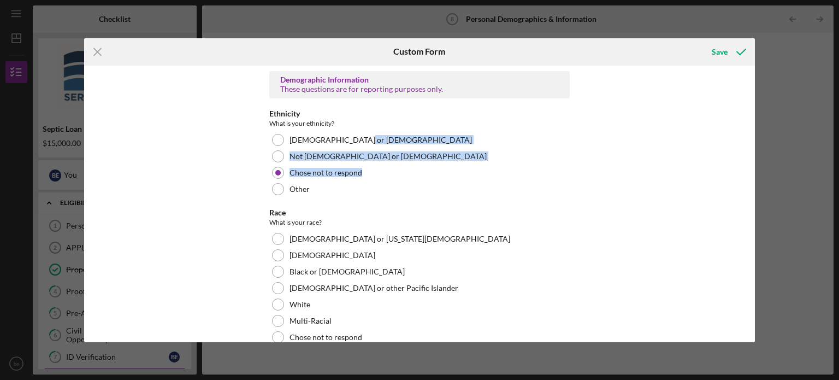
drag, startPoint x: 751, startPoint y: 133, endPoint x: 752, endPoint y: 173, distance: 39.9
click at [752, 173] on div "Demographic Information These questions are for reporting purposes only. Ethnic…" at bounding box center [419, 204] width 671 height 276
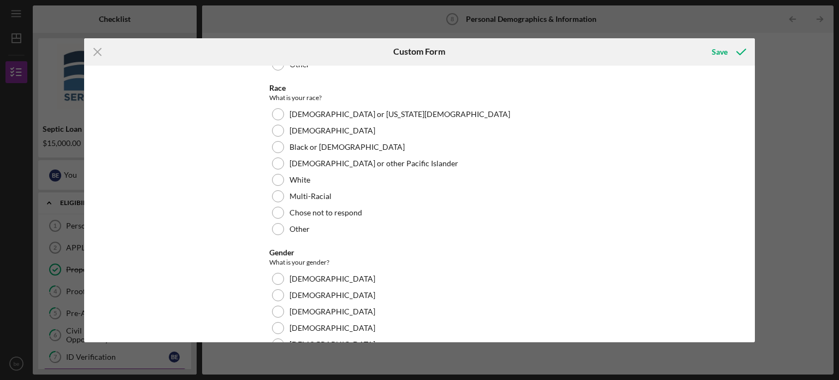
scroll to position [142, 0]
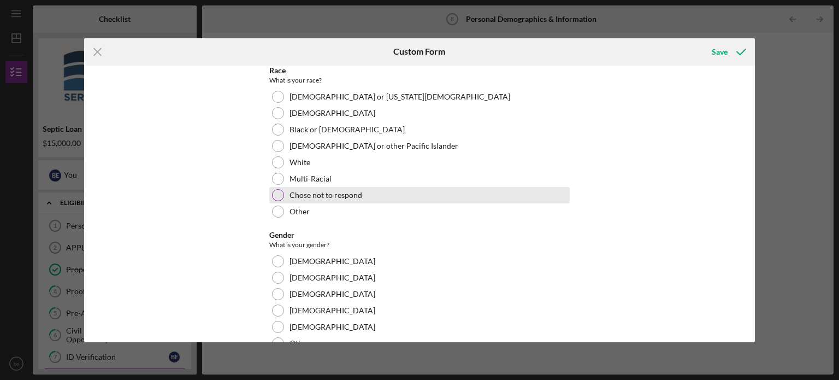
click at [273, 195] on div at bounding box center [278, 195] width 12 height 12
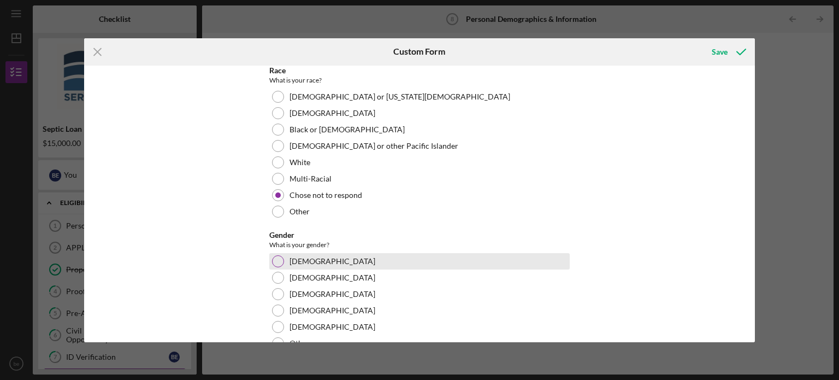
click at [272, 257] on div at bounding box center [278, 261] width 12 height 12
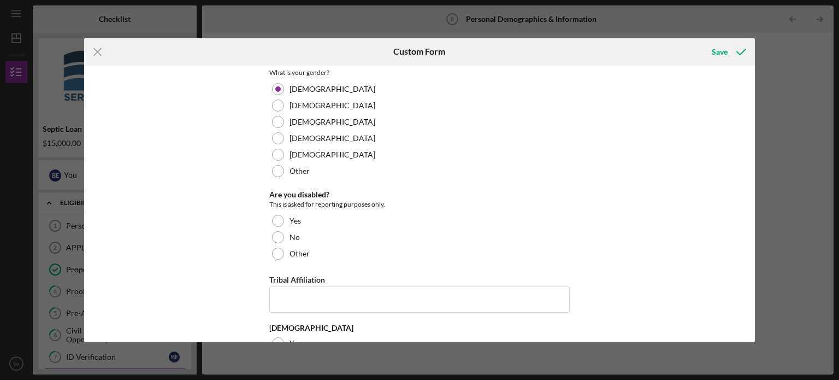
scroll to position [356, 0]
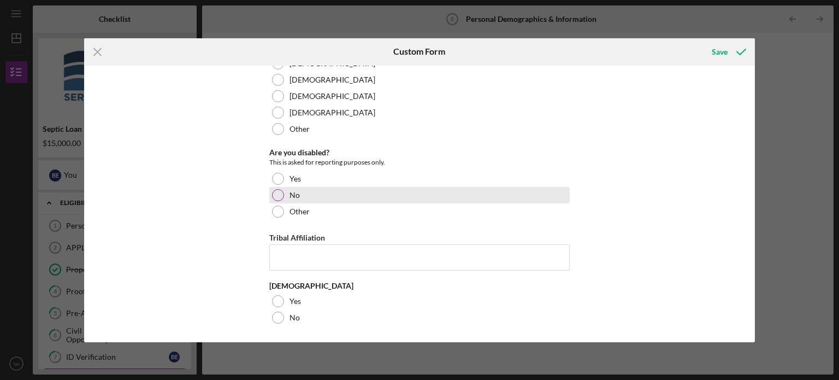
click at [278, 200] on div at bounding box center [278, 195] width 12 height 12
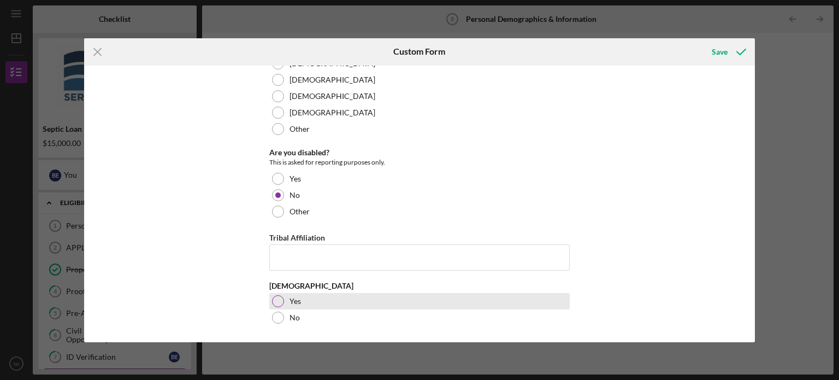
click at [279, 302] on div at bounding box center [278, 301] width 12 height 12
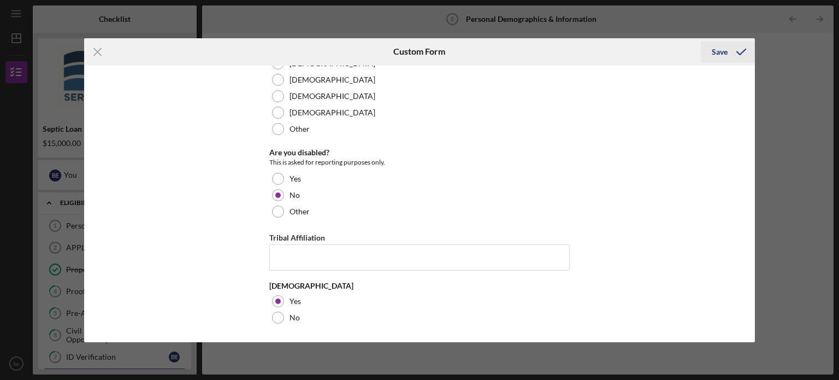
click at [726, 53] on div "Save" at bounding box center [720, 52] width 16 height 22
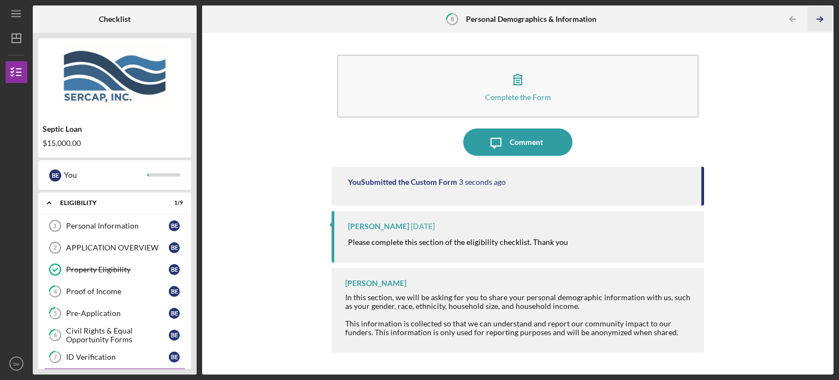
click at [823, 19] on icon "Icon/Table Pagination Arrow" at bounding box center [819, 19] width 25 height 25
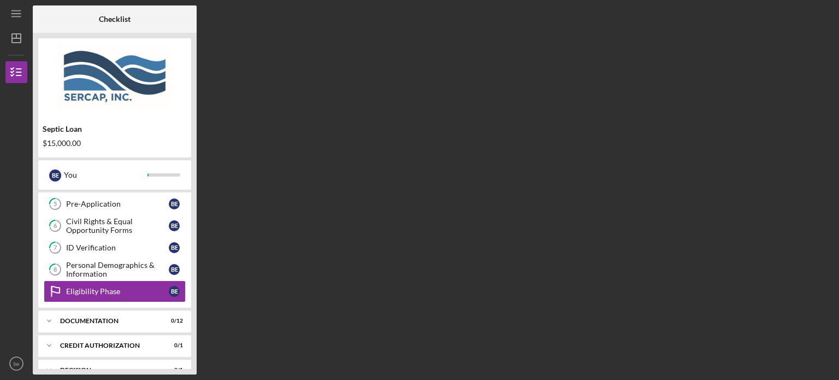
scroll to position [118, 0]
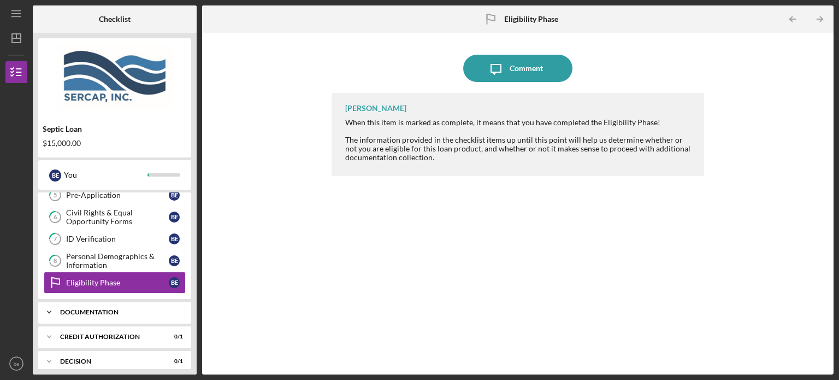
click at [67, 313] on div "Icon/Expander Documentation 0 / 12" at bounding box center [114, 312] width 153 height 22
click at [152, 336] on div "Bank Statements (2 months)" at bounding box center [117, 334] width 103 height 9
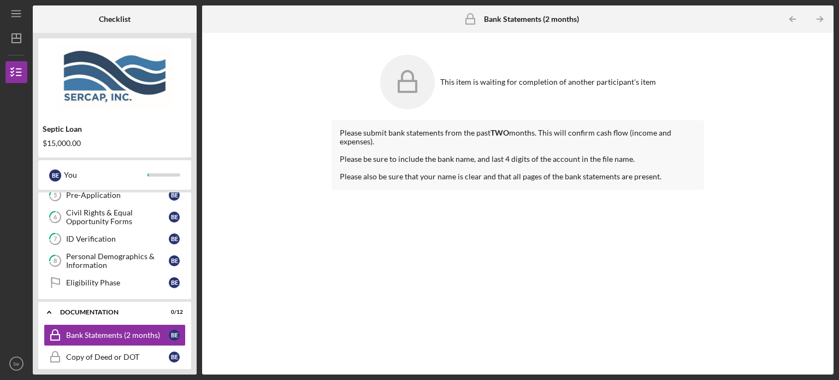
click at [411, 94] on icon at bounding box center [407, 82] width 55 height 55
click at [52, 309] on icon "Icon/Expander" at bounding box center [49, 312] width 22 height 22
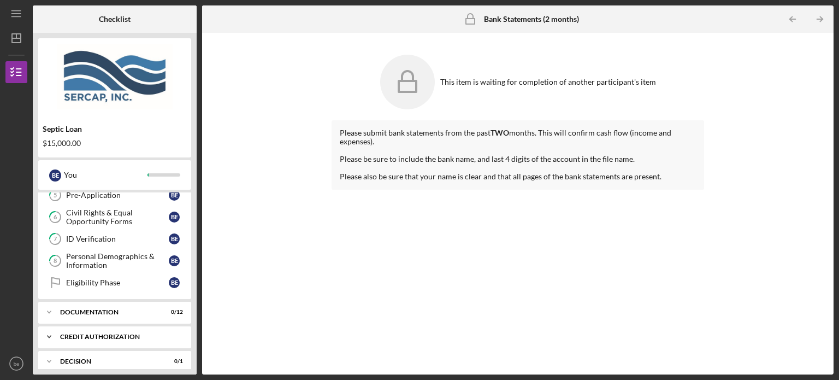
drag, startPoint x: 118, startPoint y: 227, endPoint x: 132, endPoint y: 331, distance: 104.6
click at [132, 331] on div "Icon/Expander Eligibility 1 / 9 Personal Information 1 Personal Information b e…" at bounding box center [114, 280] width 153 height 176
click at [66, 134] on div "Septic Loan $15,000.00" at bounding box center [114, 136] width 153 height 32
click at [19, 75] on line "button" at bounding box center [18, 75] width 5 height 0
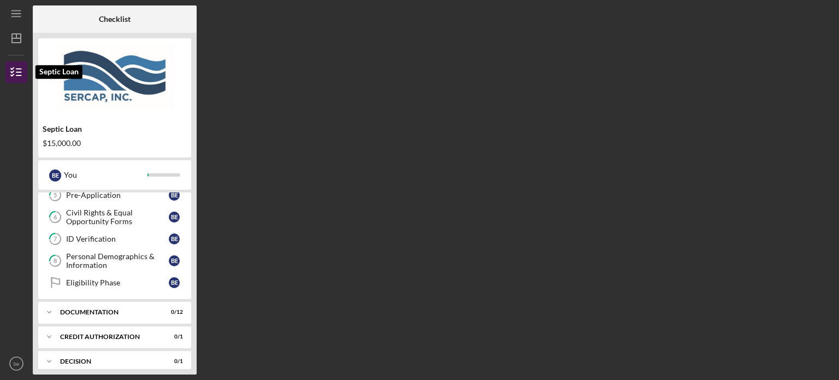
click at [19, 75] on line "button" at bounding box center [18, 75] width 5 height 0
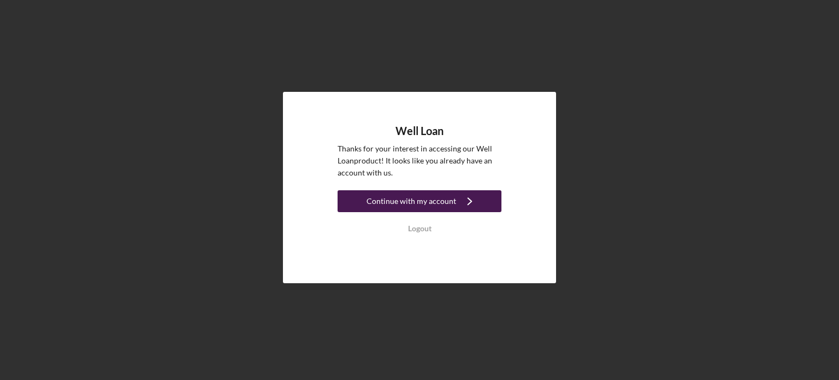
click at [408, 209] on div "Continue with my account" at bounding box center [411, 201] width 90 height 22
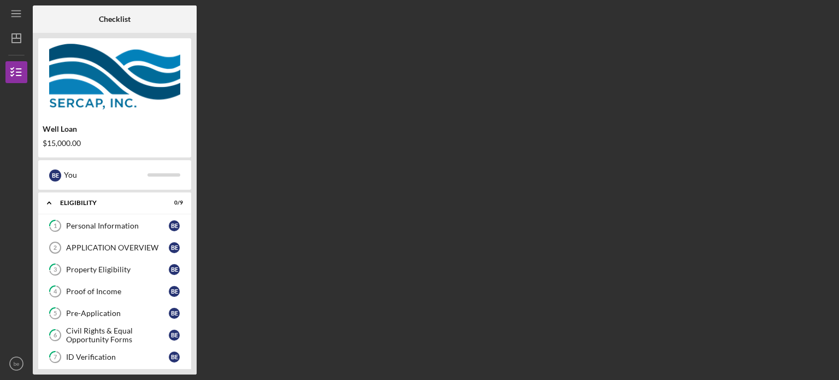
click at [344, 235] on div "Checklist Well Loan $15,000.00 b e You Icon/Expander Eligibility 0 / 9 1 Person…" at bounding box center [433, 189] width 801 height 369
